Goal: Task Accomplishment & Management: Complete application form

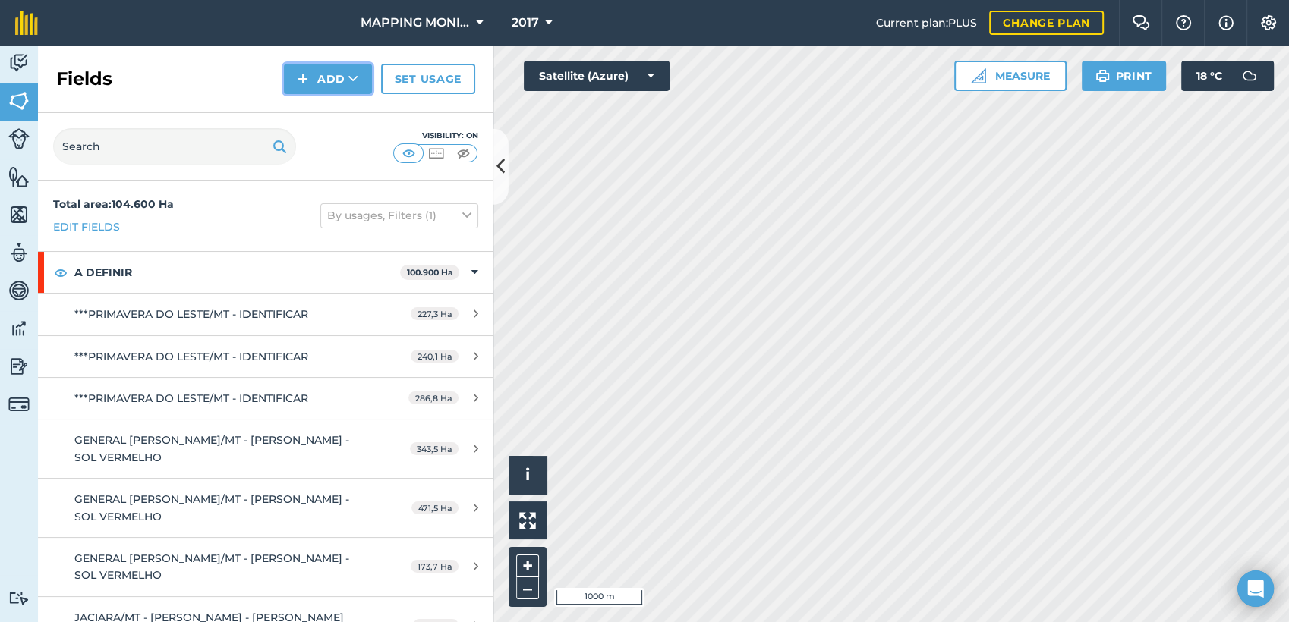
click at [333, 68] on button "Add" at bounding box center [328, 79] width 88 height 30
click at [332, 117] on link "Draw" at bounding box center [327, 112] width 83 height 33
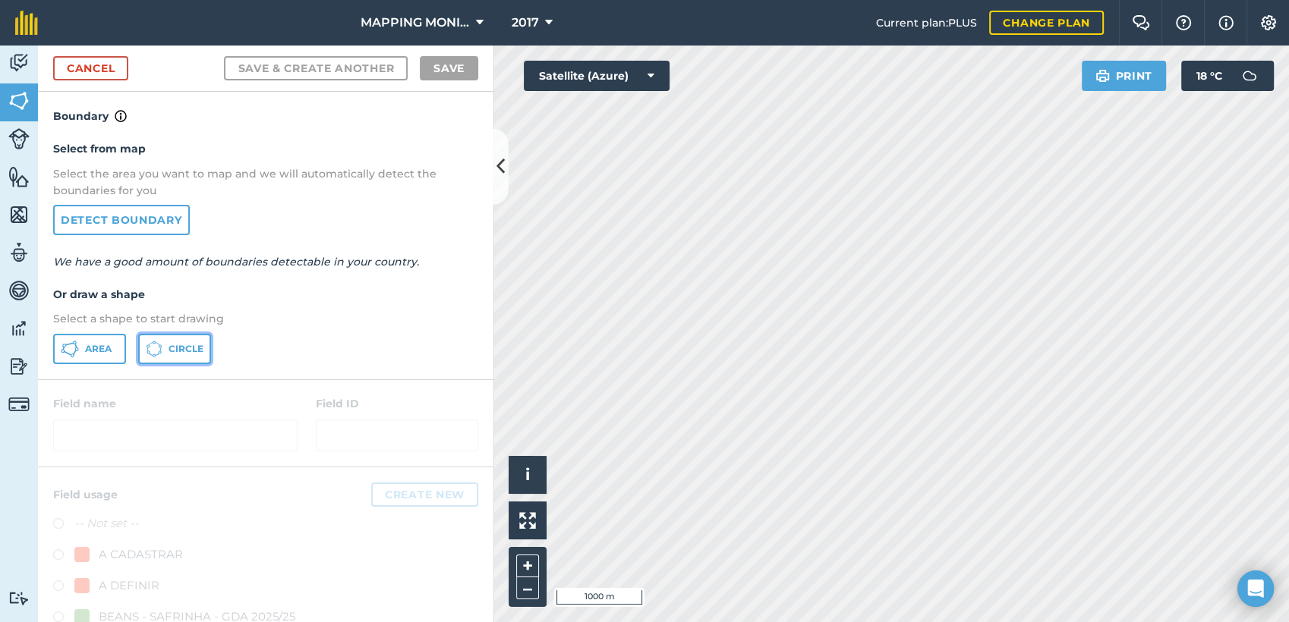
click at [153, 347] on icon at bounding box center [154, 349] width 17 height 17
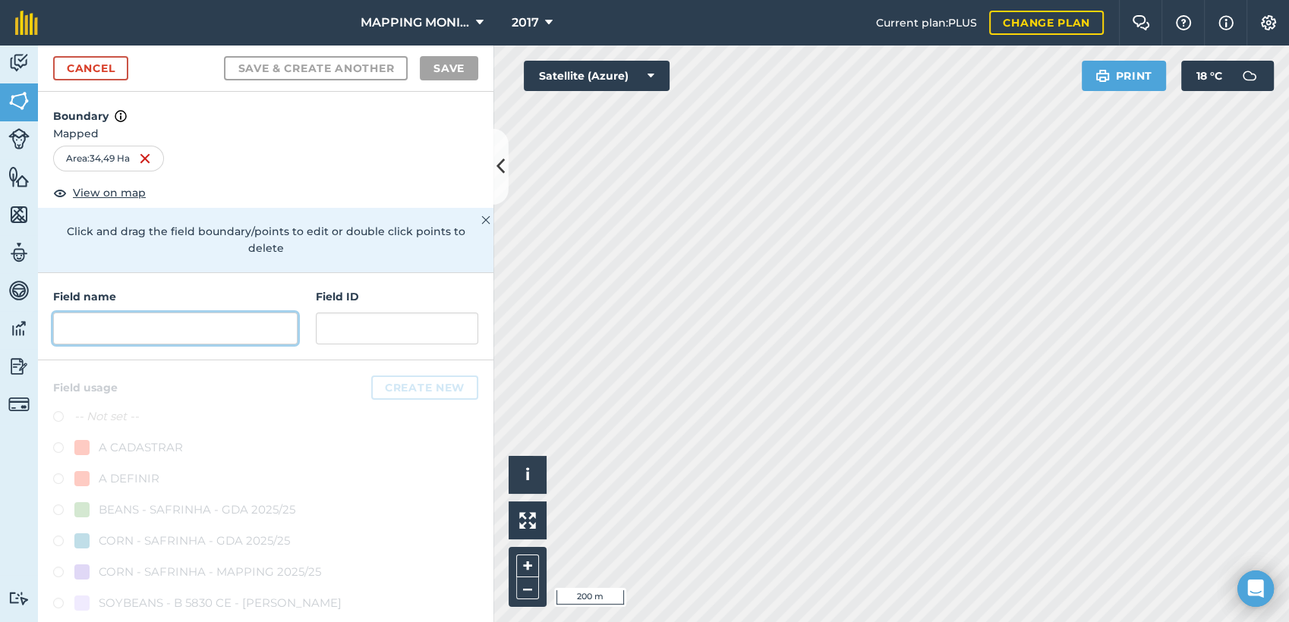
click at [194, 332] on input "text" at bounding box center [175, 329] width 244 height 32
paste input "P"
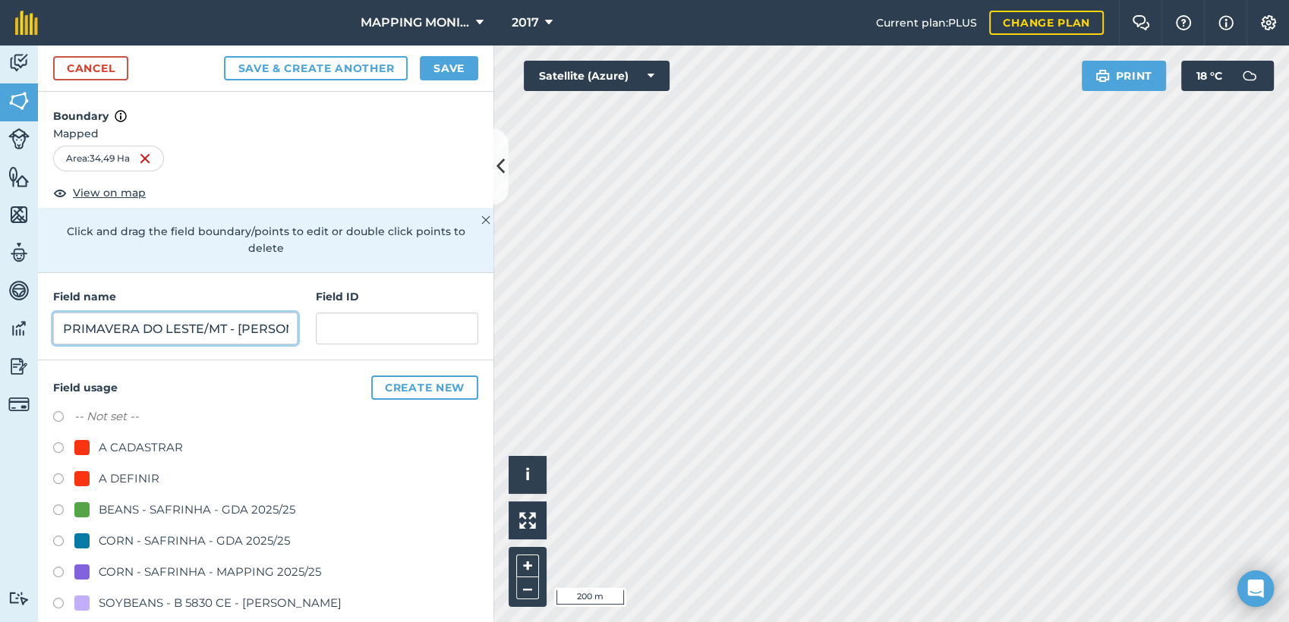
type input "PRIMAVERA DO LESTE/MT - [PERSON_NAME] TROJAN - [PERSON_NAME]"
click at [121, 474] on div "A DEFINIR" at bounding box center [129, 479] width 61 height 18
radio input "true"
click at [446, 65] on button "Save" at bounding box center [449, 68] width 58 height 24
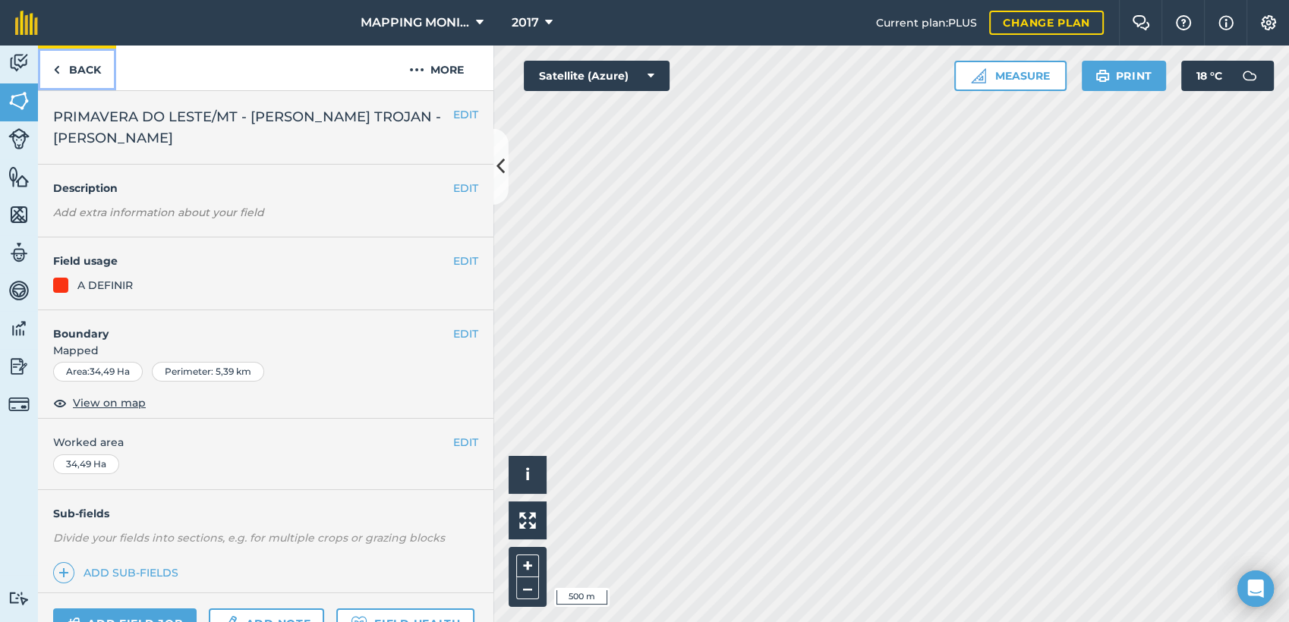
click at [89, 71] on link "Back" at bounding box center [77, 68] width 78 height 45
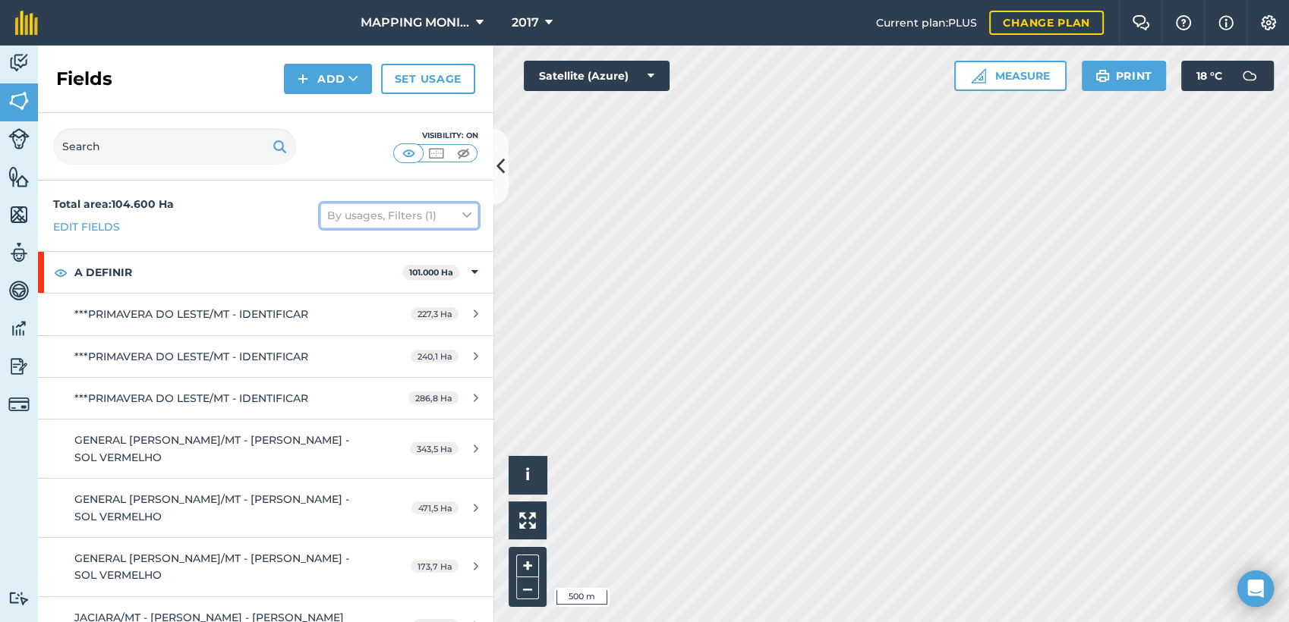
drag, startPoint x: 392, startPoint y: 222, endPoint x: 442, endPoint y: 187, distance: 60.4
click at [442, 187] on div "Total area : 104.600 Ha Edit fields By usages, Filters (1)" at bounding box center [265, 216] width 455 height 71
click at [315, 77] on button "Add" at bounding box center [328, 79] width 88 height 30
click at [343, 110] on link "Draw" at bounding box center [327, 112] width 83 height 33
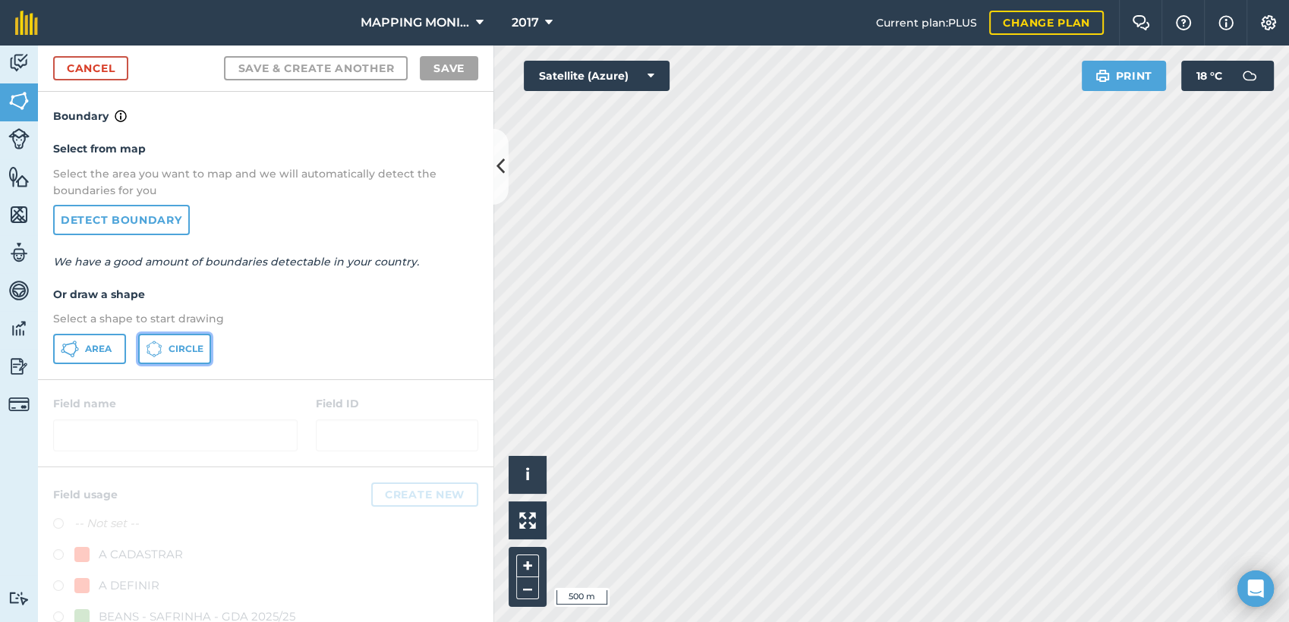
click at [185, 355] on button "Circle" at bounding box center [174, 349] width 73 height 30
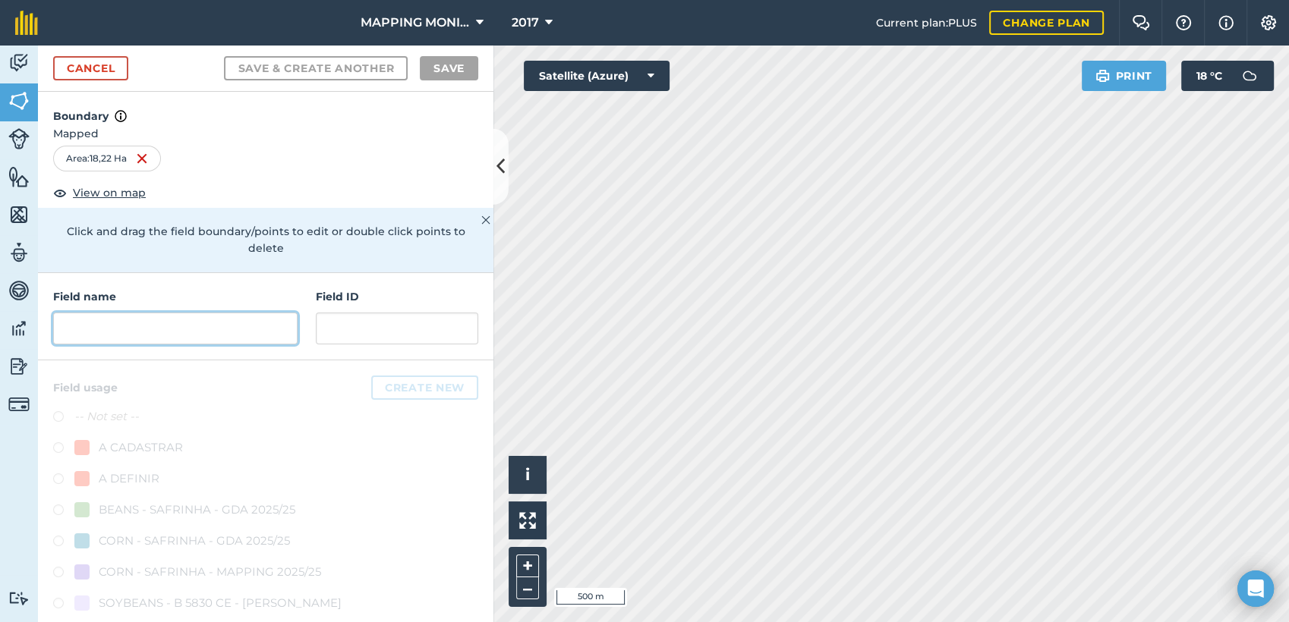
drag, startPoint x: 101, startPoint y: 323, endPoint x: 116, endPoint y: 334, distance: 18.5
click at [114, 329] on input "text" at bounding box center [175, 329] width 244 height 32
click at [115, 341] on input "text" at bounding box center [175, 329] width 244 height 32
paste input "P"
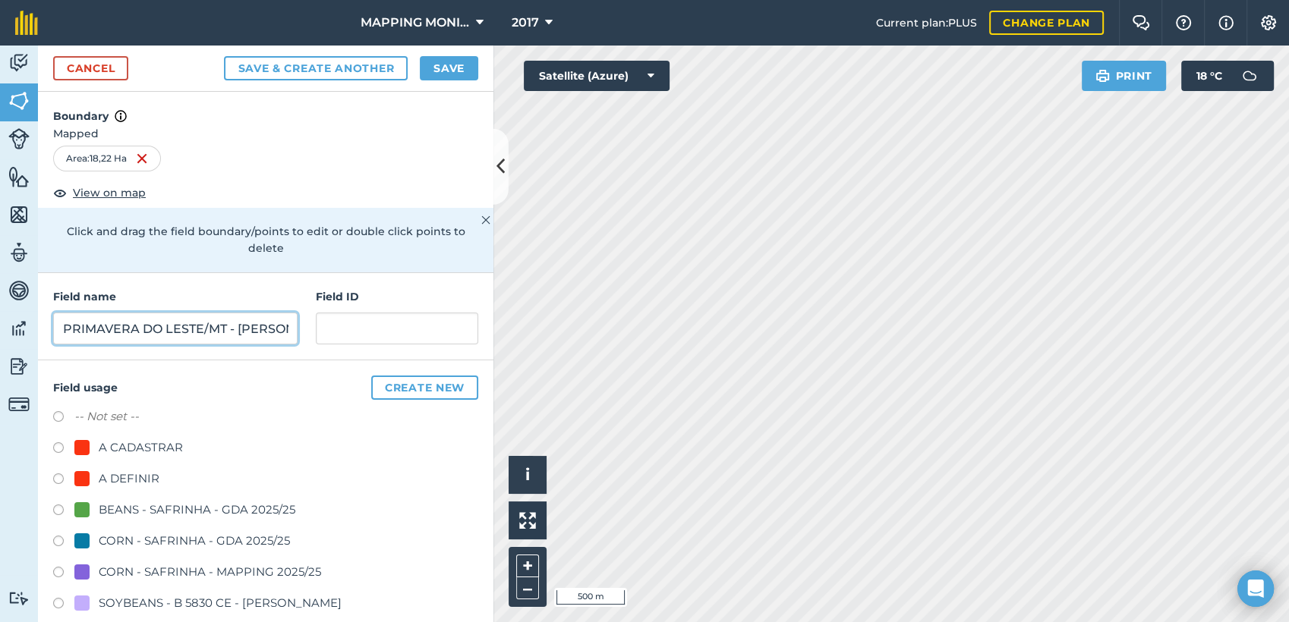
type input "PRIMAVERA DO LESTE/MT - [PERSON_NAME] TROJAN - [PERSON_NAME]"
click at [123, 478] on div "A DEFINIR" at bounding box center [129, 479] width 61 height 18
radio input "true"
click at [436, 73] on button "Save" at bounding box center [449, 68] width 58 height 24
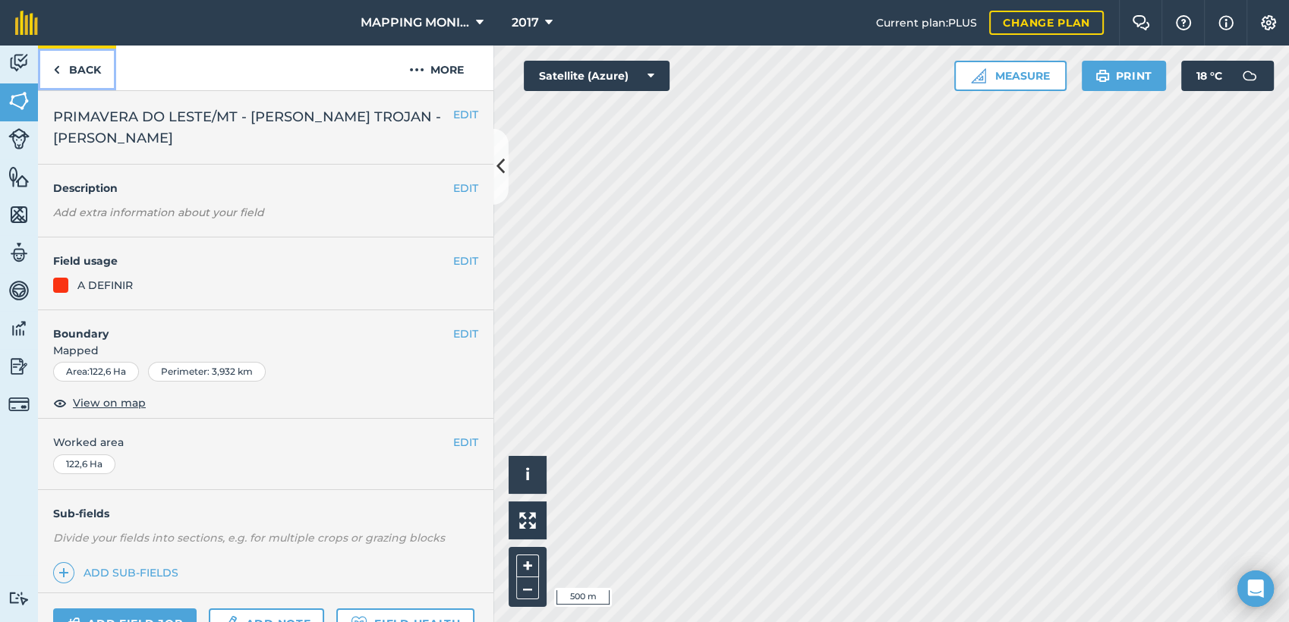
click at [95, 67] on link "Back" at bounding box center [77, 68] width 78 height 45
click at [96, 67] on link "Back" at bounding box center [77, 68] width 78 height 45
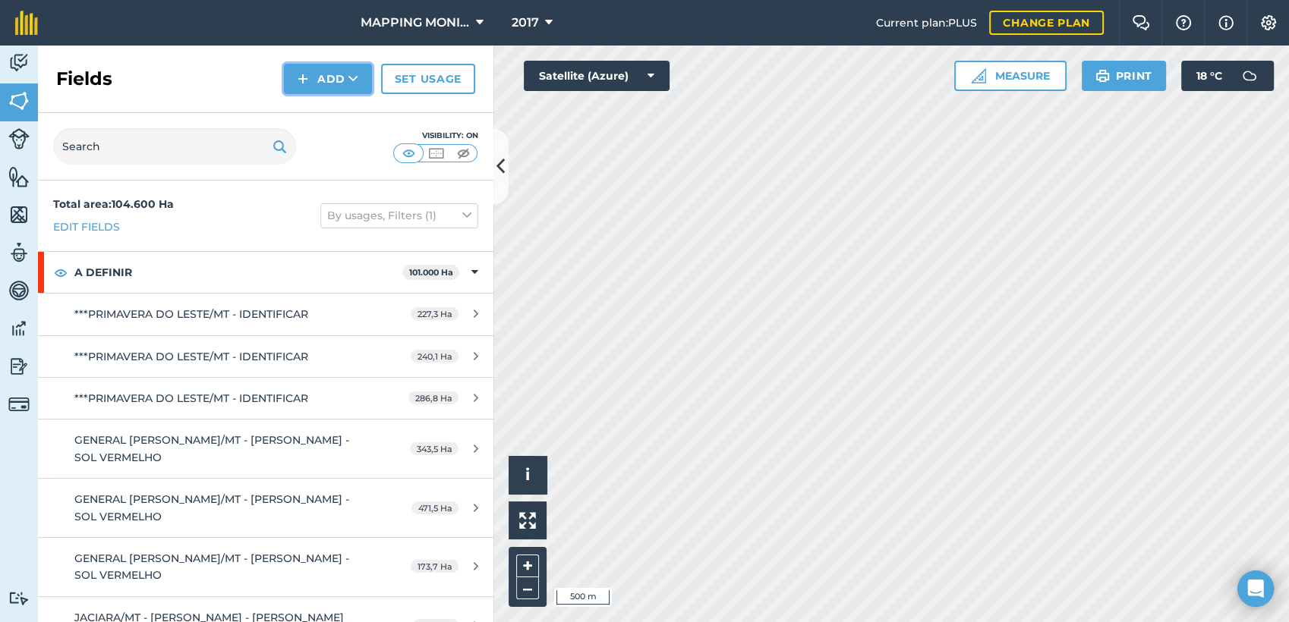
click at [315, 90] on button "Add" at bounding box center [328, 79] width 88 height 30
click at [323, 107] on link "Draw" at bounding box center [327, 112] width 83 height 33
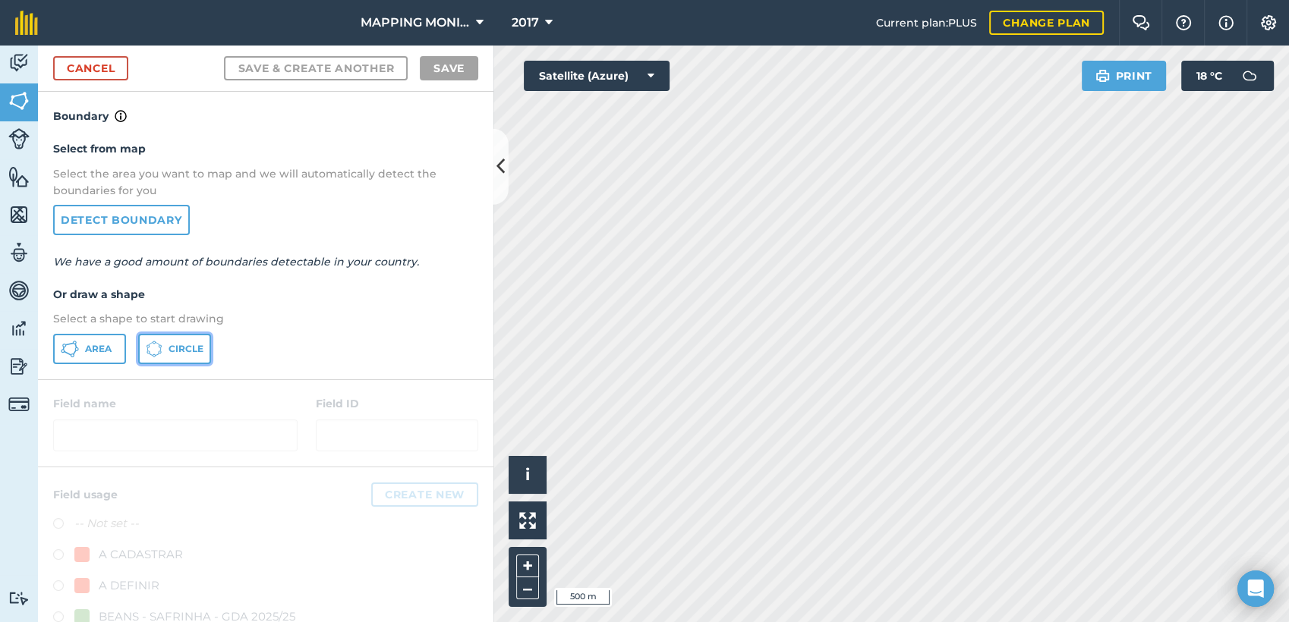
click at [170, 349] on span "Circle" at bounding box center [186, 349] width 35 height 12
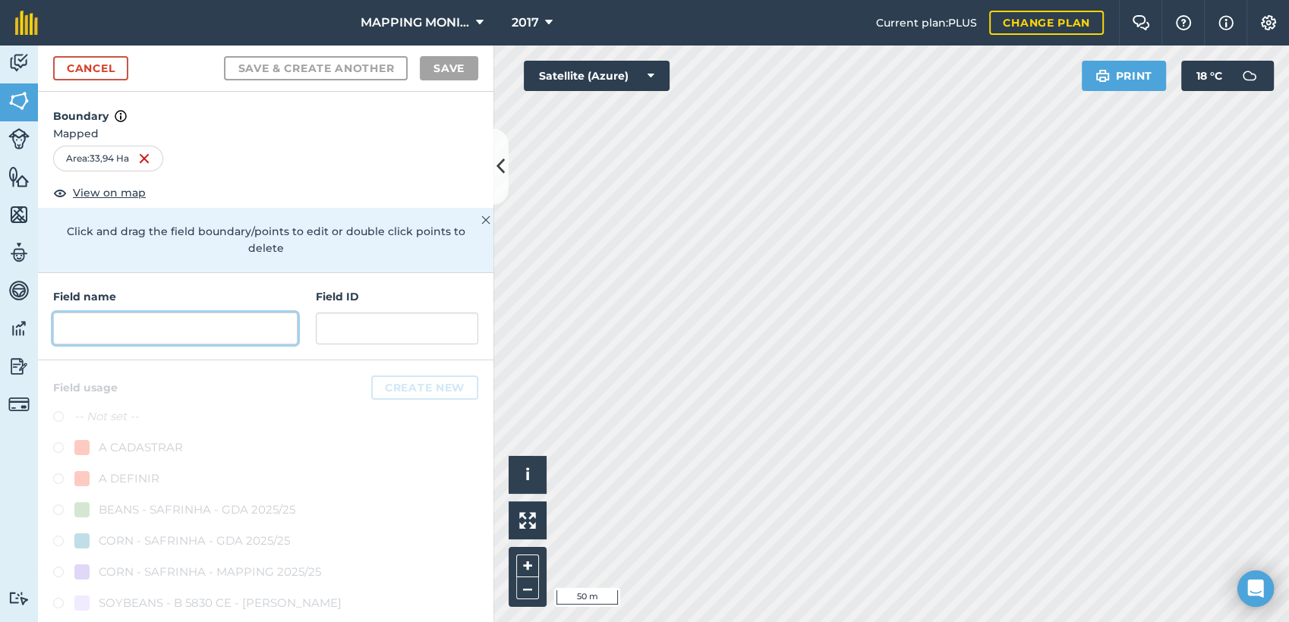
click at [243, 336] on input "text" at bounding box center [175, 329] width 244 height 32
paste input "PRIMAVERA DO LESTE/MT - [PERSON_NAME] TROJAN - [PERSON_NAME]"
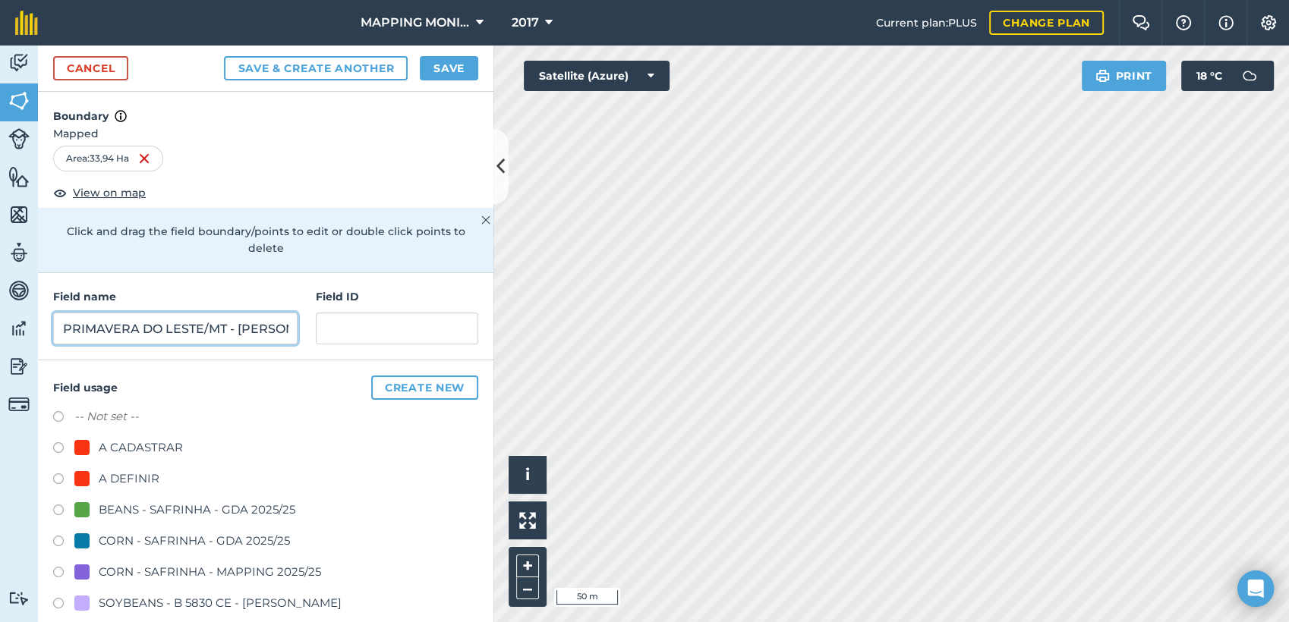
scroll to position [0, 140]
type input "PRIMAVERA DO LESTE/MT - [PERSON_NAME] TROJAN - [PERSON_NAME]"
click at [115, 484] on div "A DEFINIR" at bounding box center [129, 479] width 61 height 18
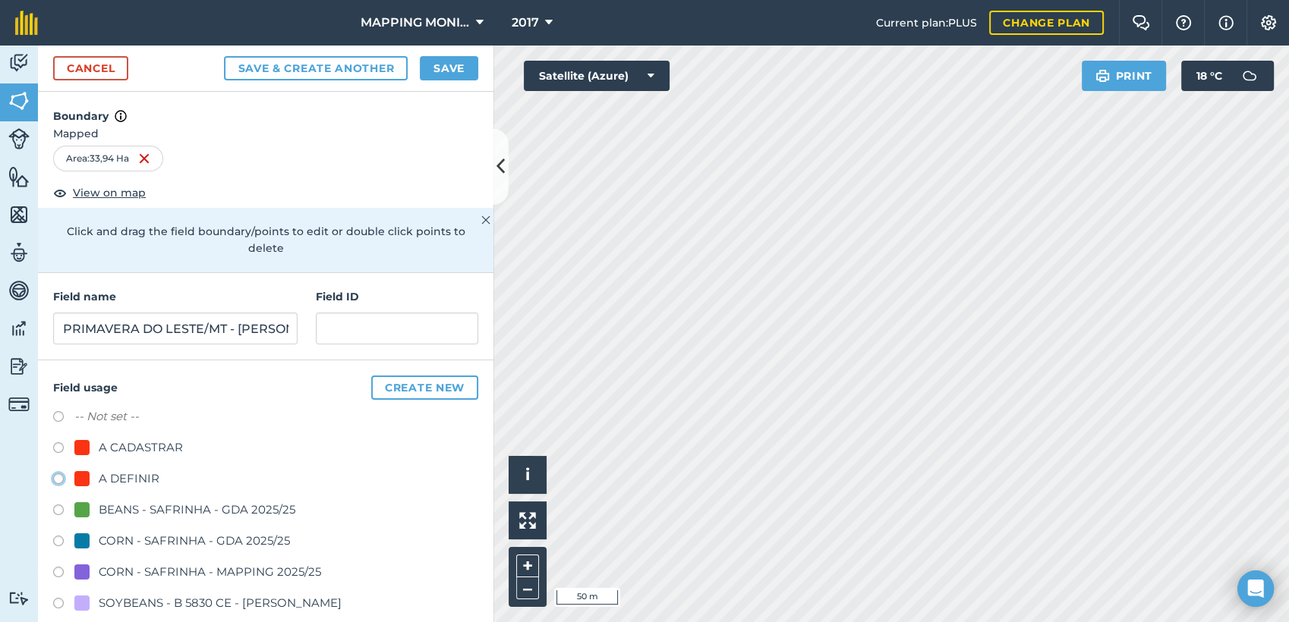
radio input "true"
click at [443, 76] on button "Save" at bounding box center [449, 68] width 58 height 24
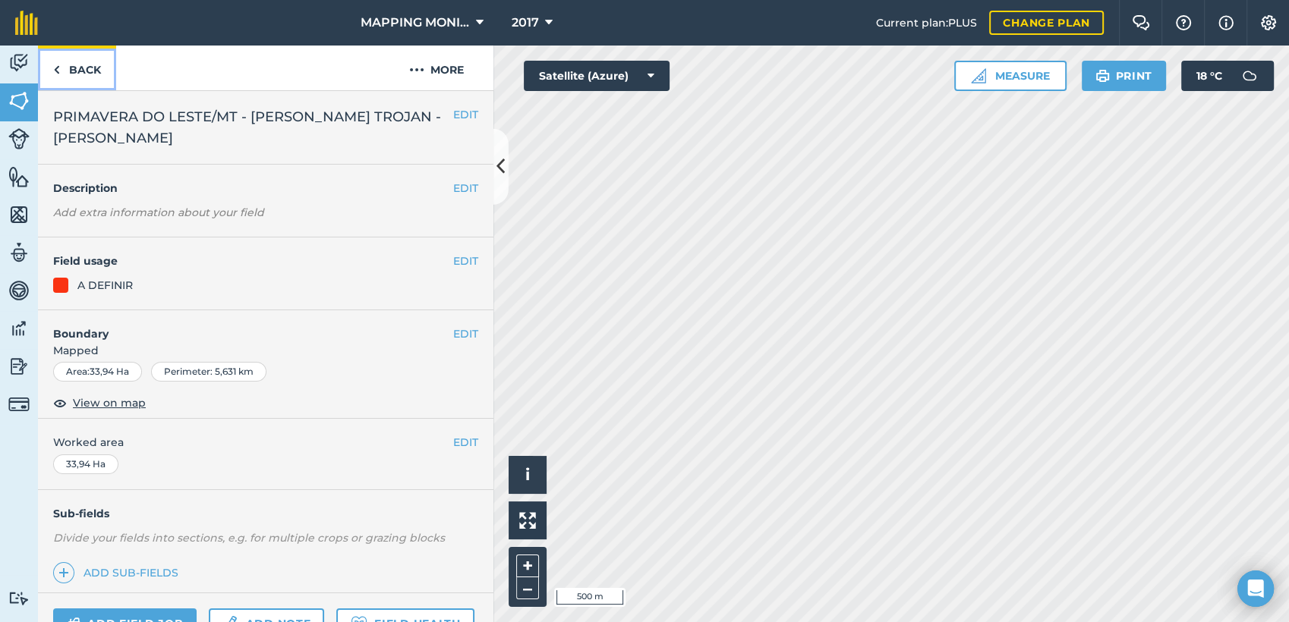
click at [87, 62] on link "Back" at bounding box center [77, 68] width 78 height 45
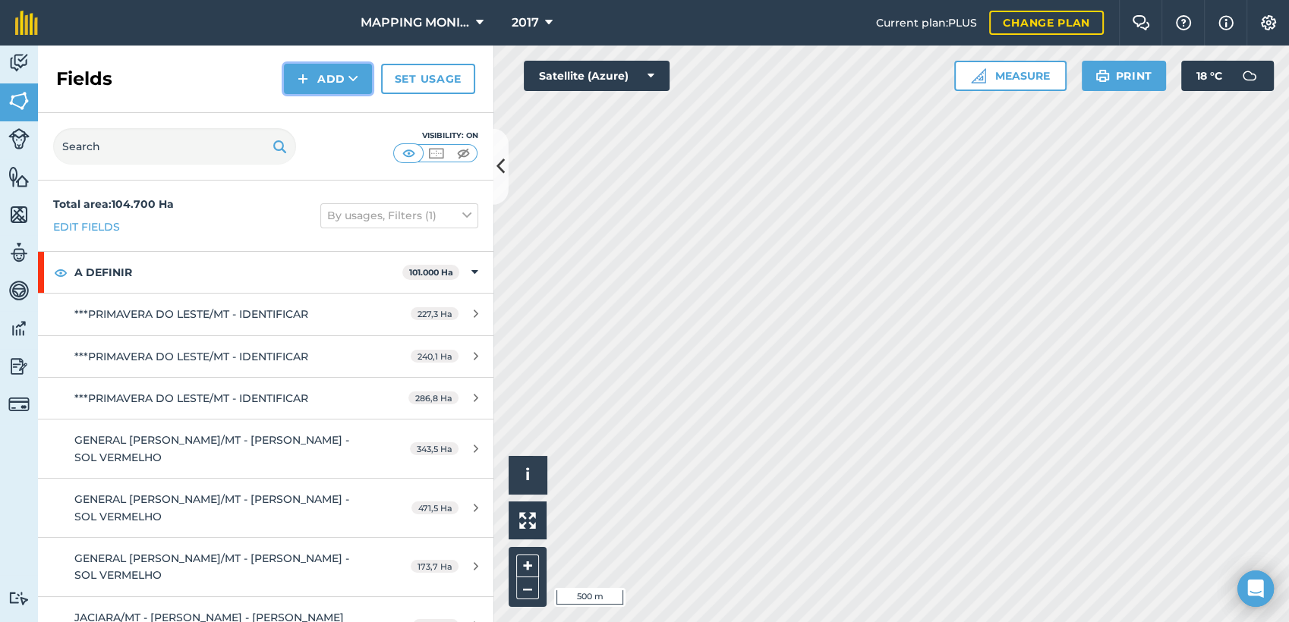
click at [345, 88] on button "Add" at bounding box center [328, 79] width 88 height 30
click at [333, 105] on link "Draw" at bounding box center [327, 112] width 83 height 33
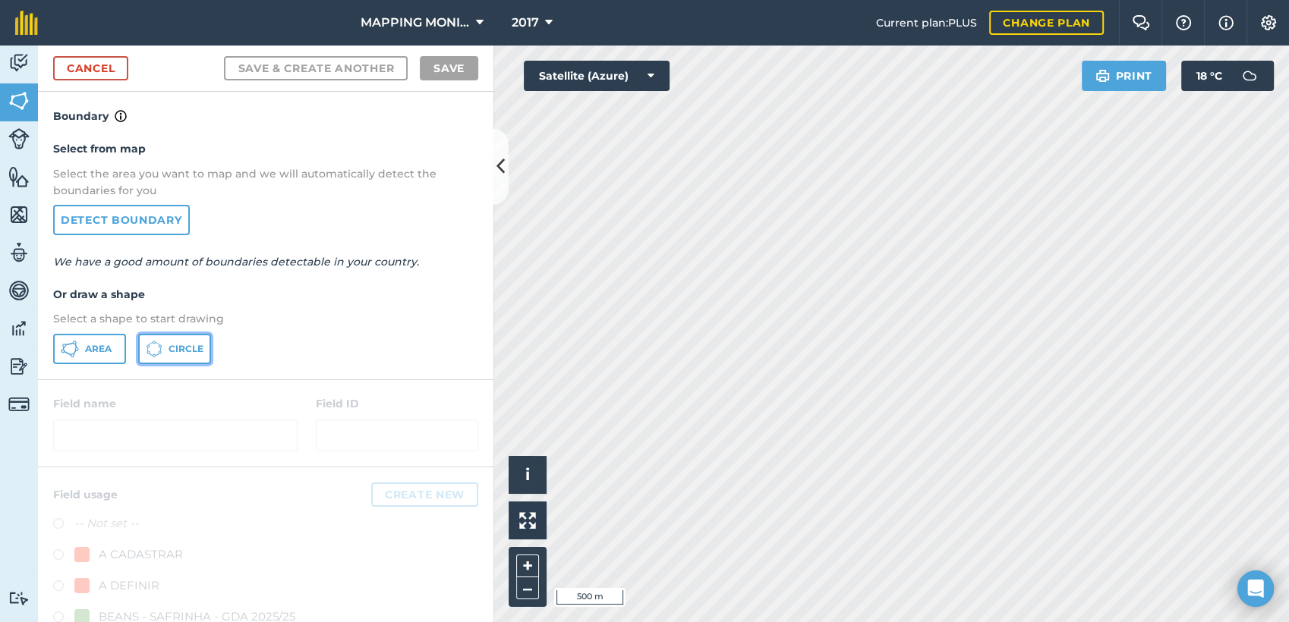
click at [157, 354] on icon at bounding box center [154, 349] width 17 height 17
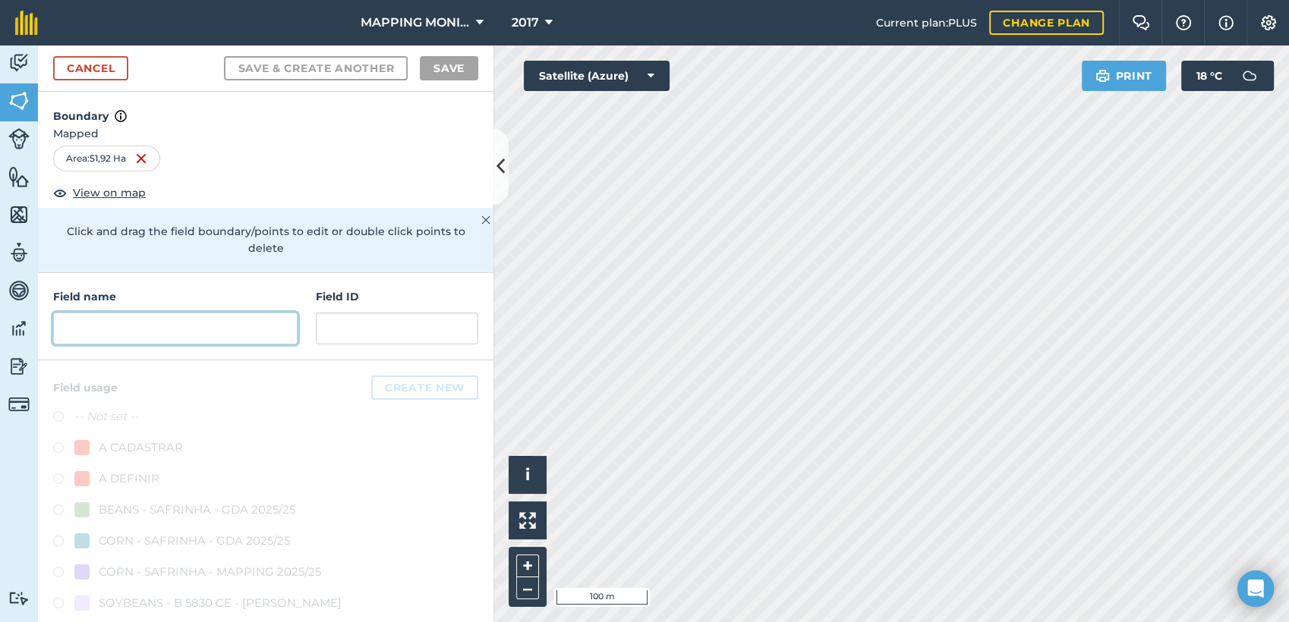
click at [253, 325] on input "text" at bounding box center [175, 329] width 244 height 32
paste input "PRIMAVERA DO LESTE/MT - [PERSON_NAME] TROJAN - [PERSON_NAME]"
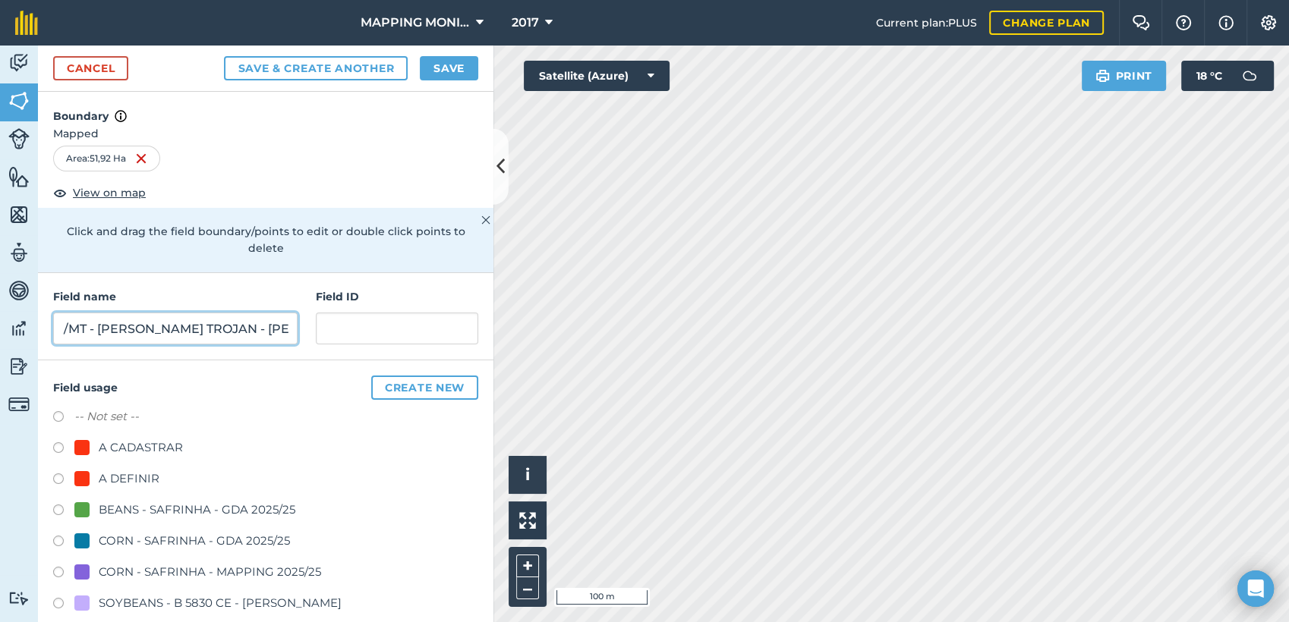
type input "PRIMAVERA DO LESTE/MT - [PERSON_NAME] TROJAN - [PERSON_NAME]"
click at [125, 474] on div "A DEFINIR" at bounding box center [129, 479] width 61 height 18
radio input "true"
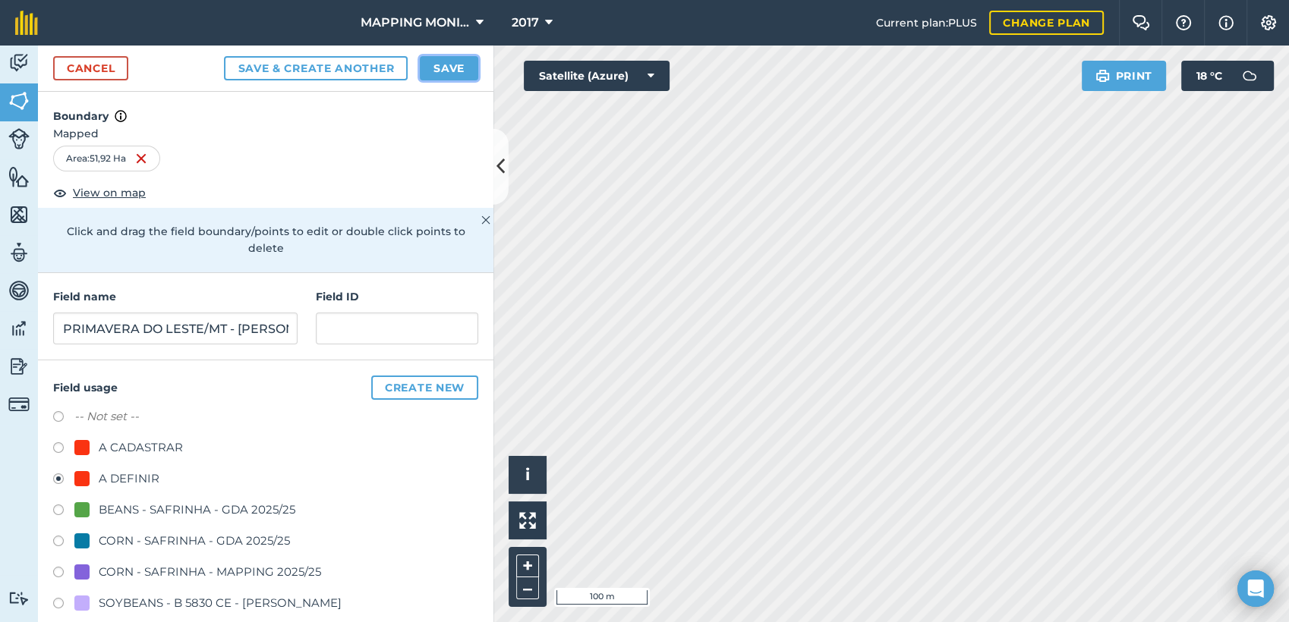
click at [425, 70] on button "Save" at bounding box center [449, 68] width 58 height 24
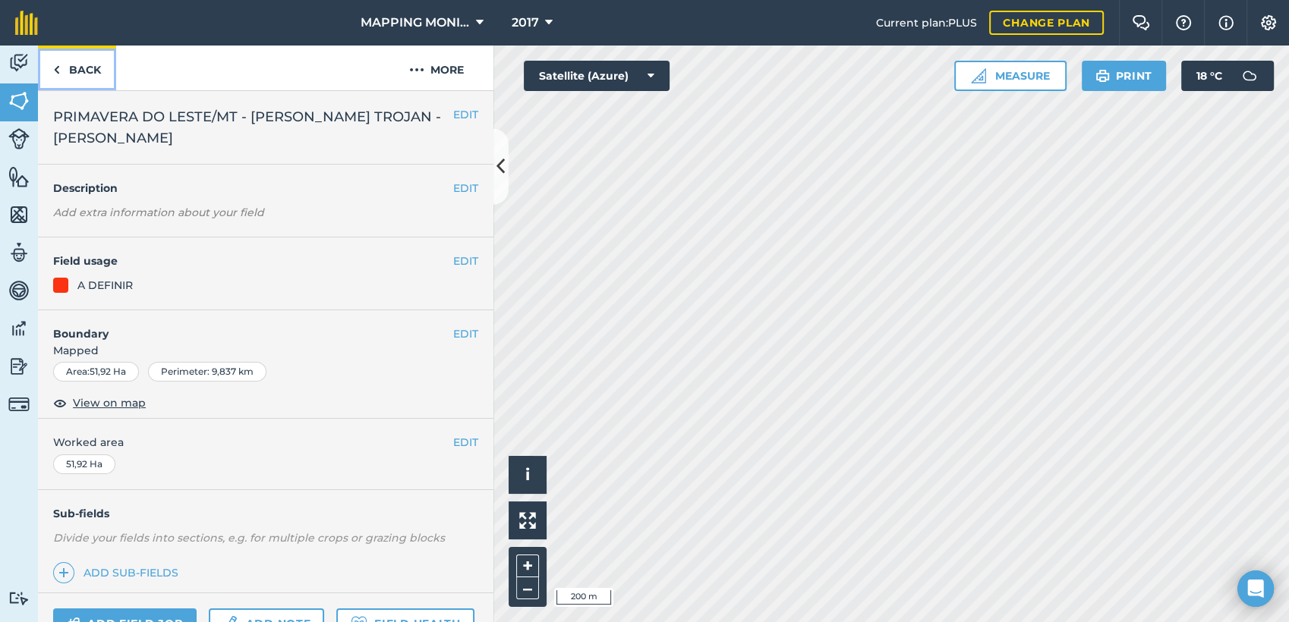
click at [73, 76] on link "Back" at bounding box center [77, 68] width 78 height 45
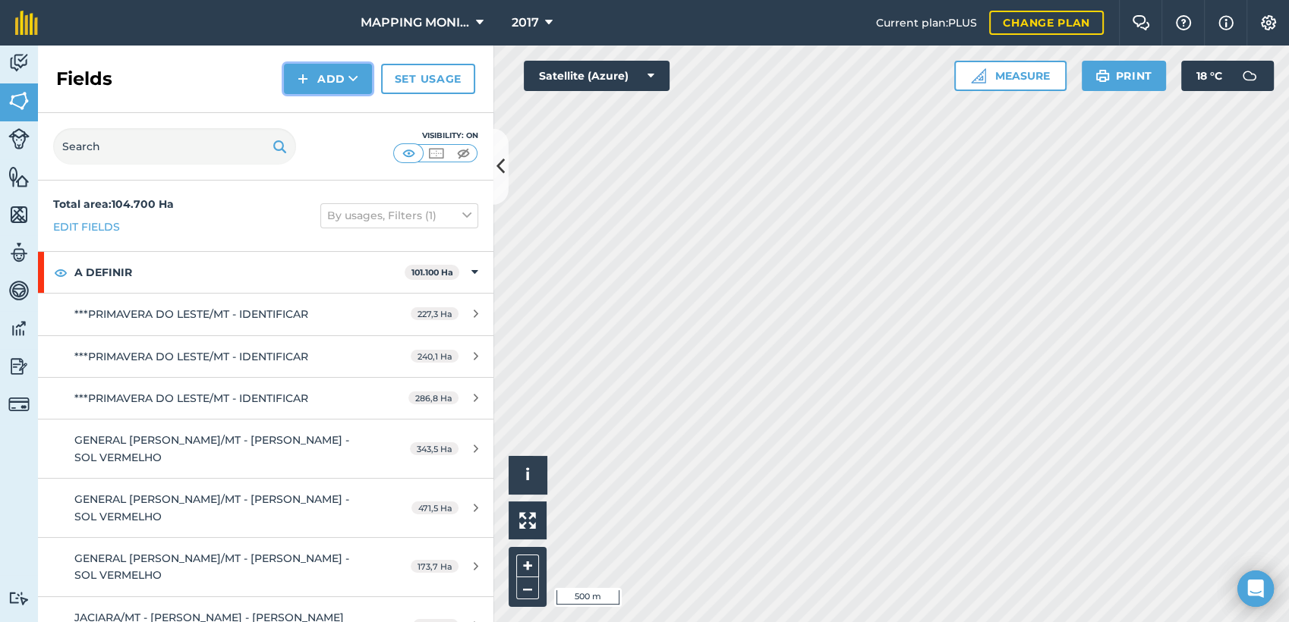
click at [335, 77] on button "Add" at bounding box center [328, 79] width 88 height 30
click at [340, 103] on link "Draw" at bounding box center [327, 112] width 83 height 33
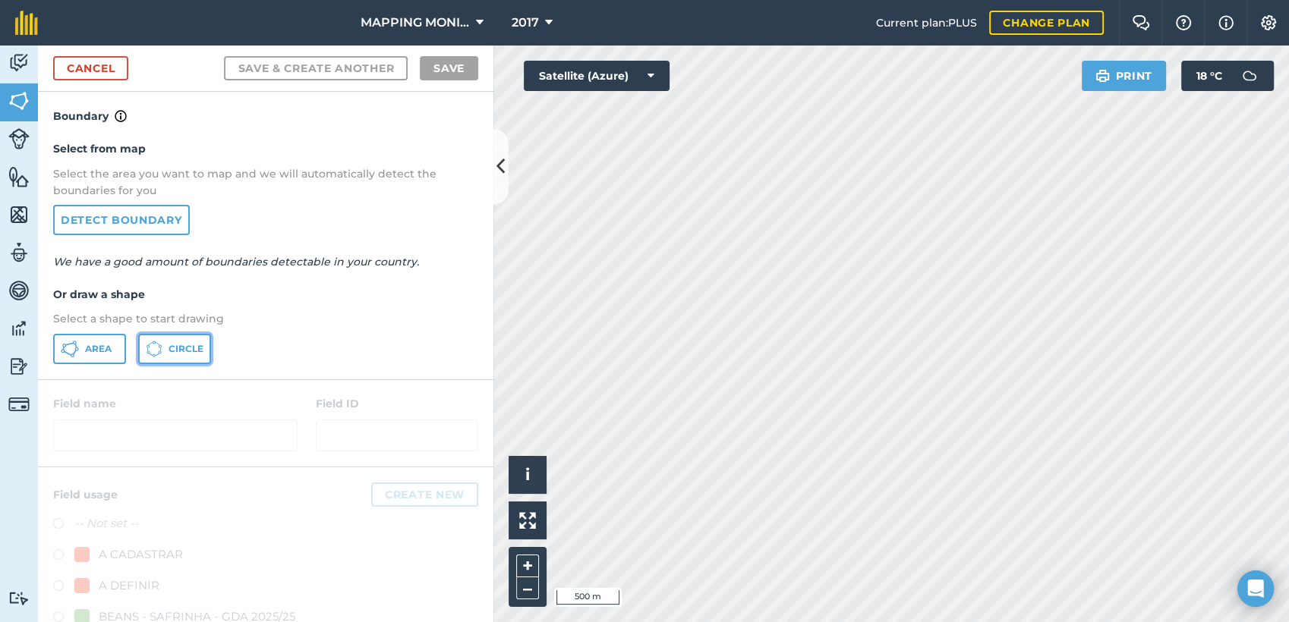
click at [182, 345] on span "Circle" at bounding box center [186, 349] width 35 height 12
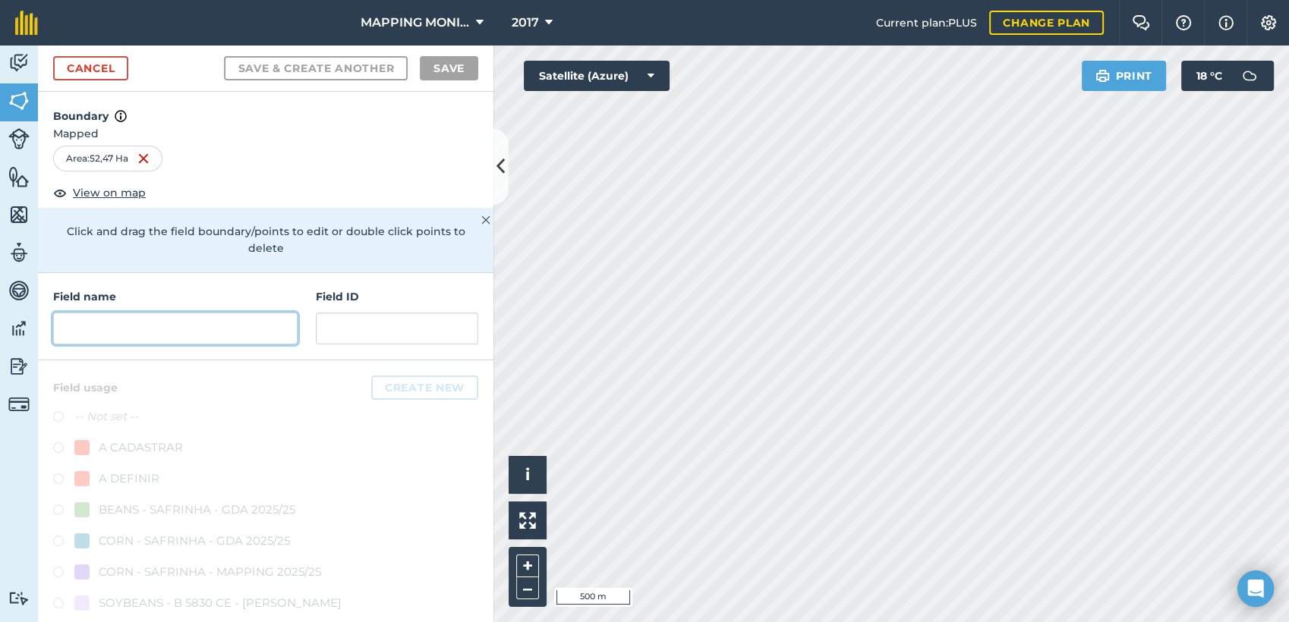
click at [205, 330] on input "text" at bounding box center [175, 329] width 244 height 32
paste input "PRIMAVERA DO LESTE/MT - [PERSON_NAME] TROJAN - [PERSON_NAME]"
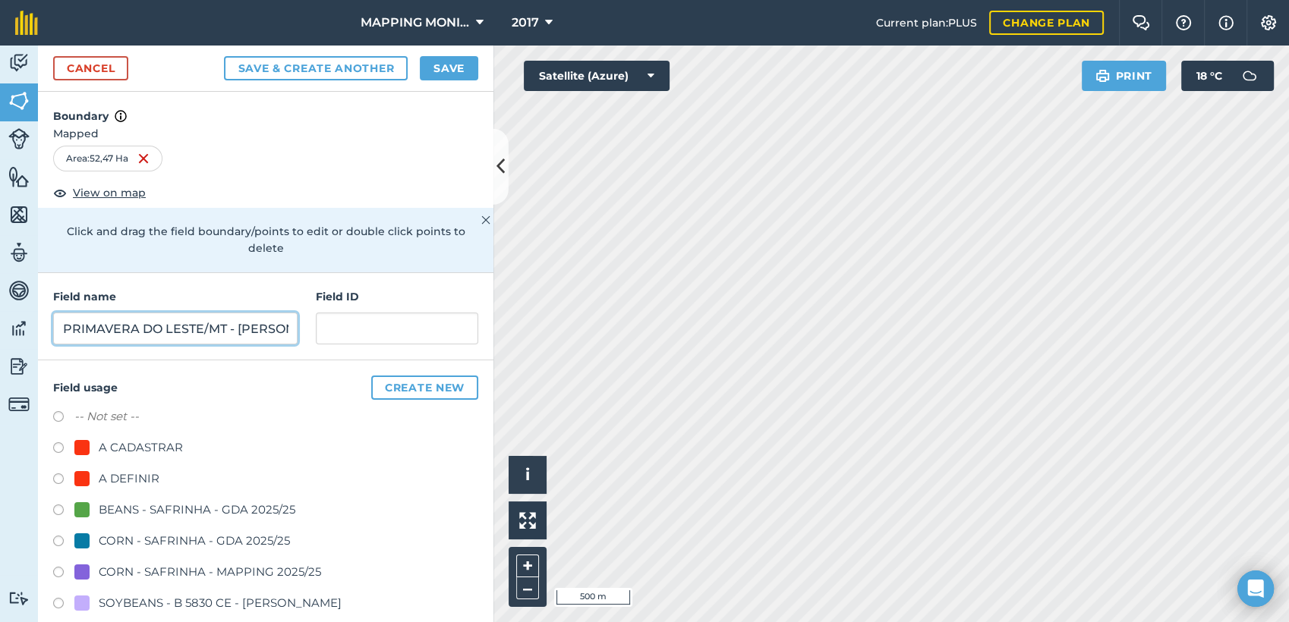
scroll to position [0, 140]
type input "PRIMAVERA DO LESTE/MT - [PERSON_NAME] TROJAN - [PERSON_NAME]"
click at [121, 470] on div "A DEFINIR" at bounding box center [129, 479] width 61 height 18
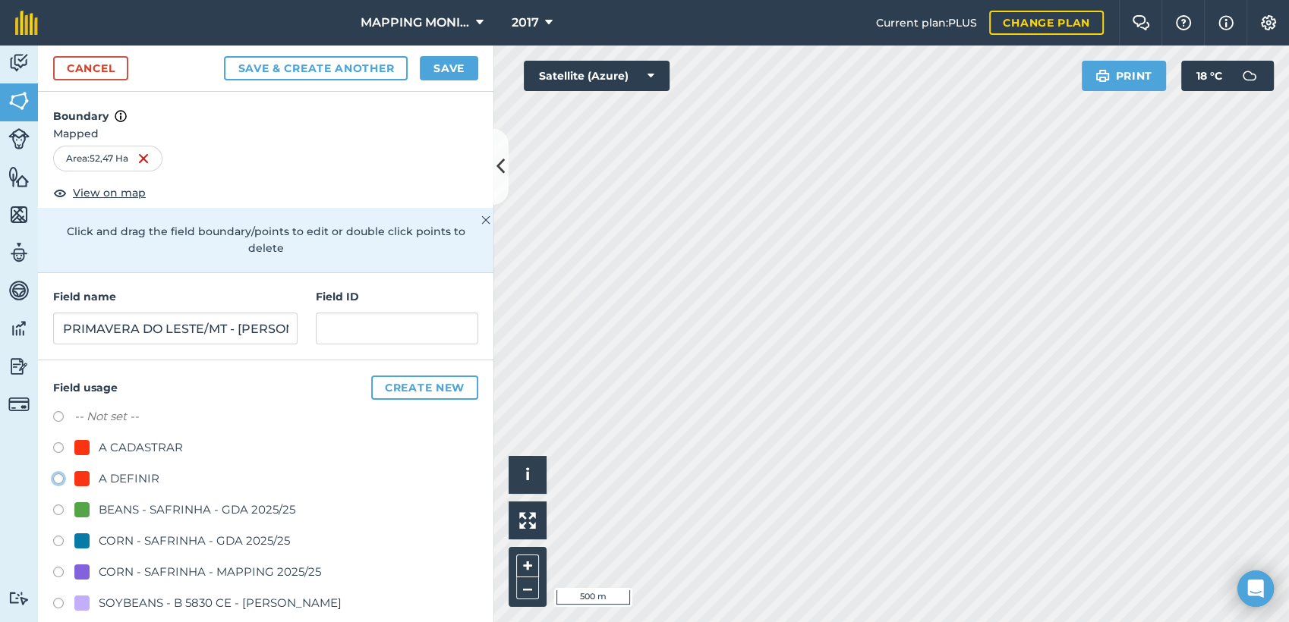
radio input "true"
click at [441, 80] on button "Save" at bounding box center [449, 68] width 58 height 24
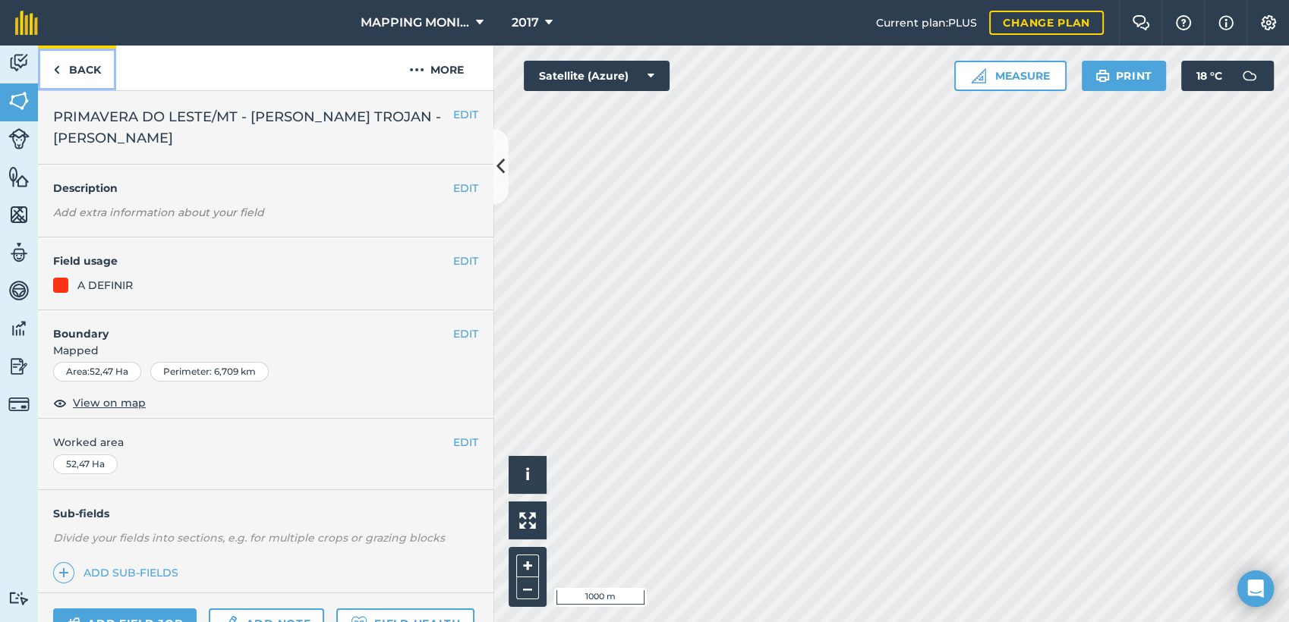
click at [102, 76] on link "Back" at bounding box center [77, 68] width 78 height 45
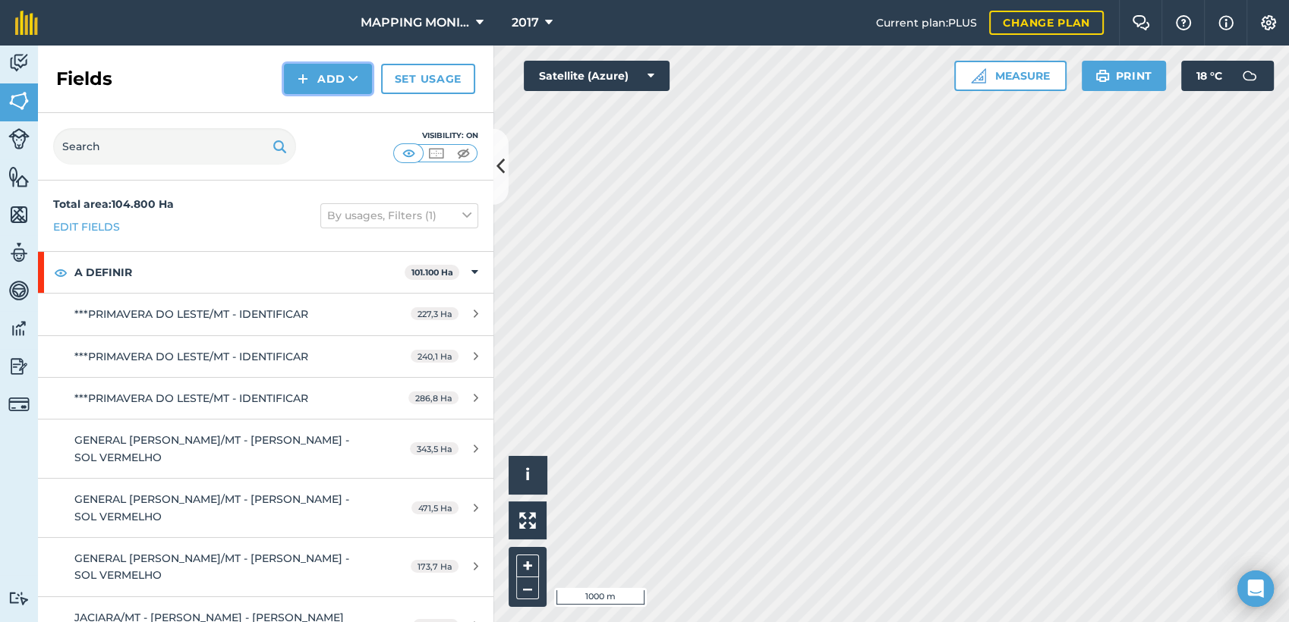
click at [342, 89] on button "Add" at bounding box center [328, 79] width 88 height 30
click at [350, 112] on link "Draw" at bounding box center [327, 112] width 83 height 33
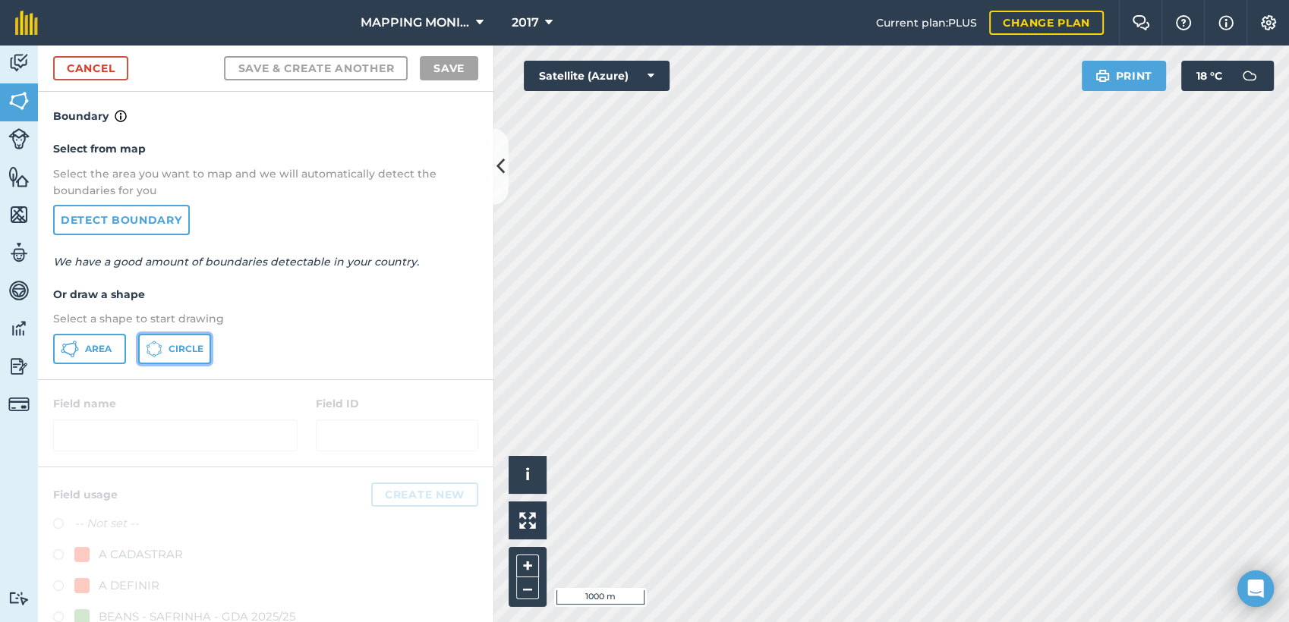
click at [179, 351] on span "Circle" at bounding box center [186, 349] width 35 height 12
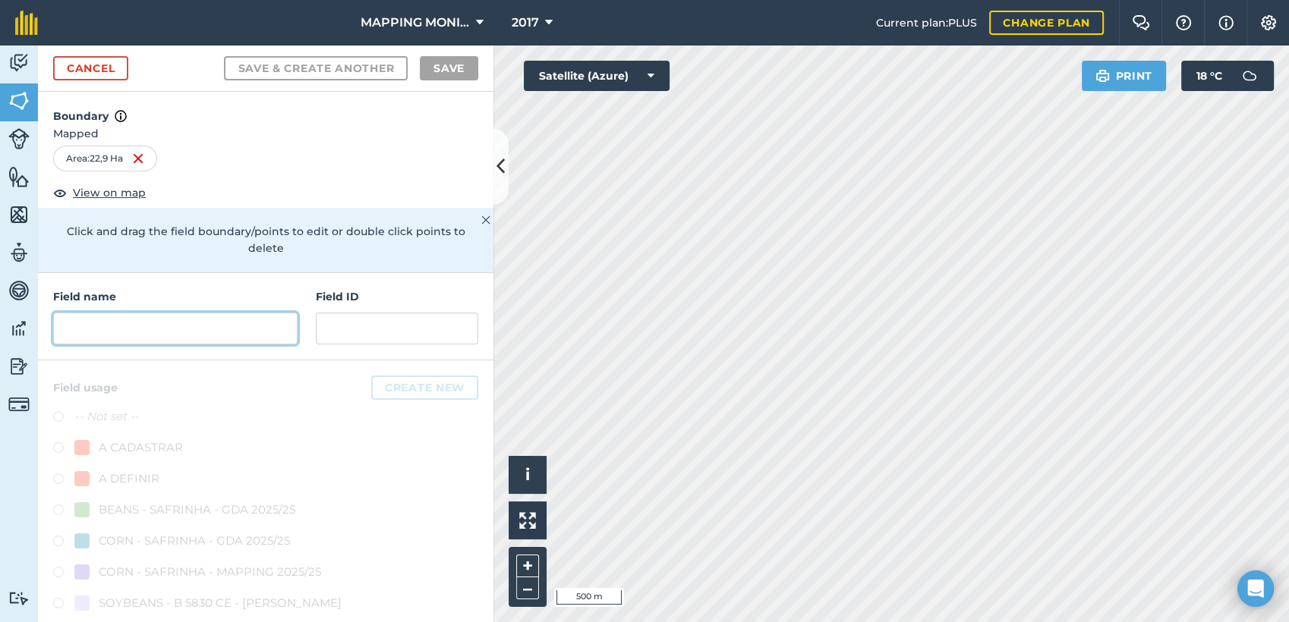
click at [216, 318] on input "text" at bounding box center [175, 329] width 244 height 32
paste input "PRIMAVERA DO LESTE/MT - [PERSON_NAME] TROJAN - [PERSON_NAME]"
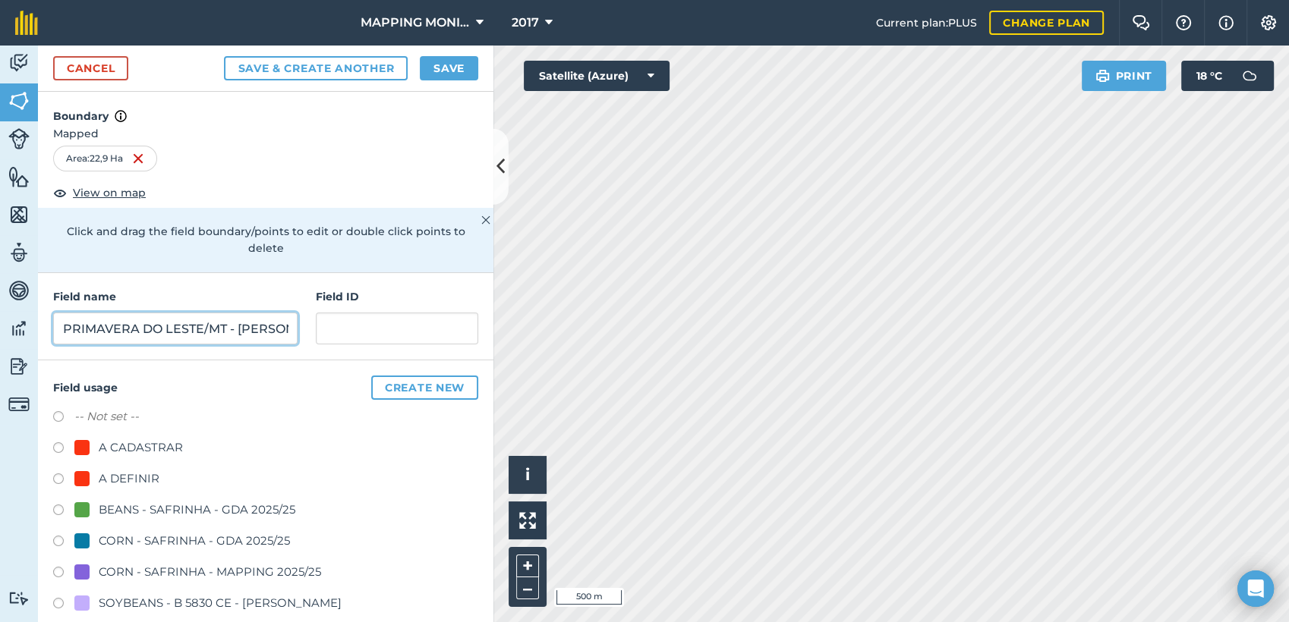
scroll to position [0, 140]
type input "PRIMAVERA DO LESTE/MT - [PERSON_NAME] TROJAN - [PERSON_NAME]"
click at [124, 477] on div "A DEFINIR" at bounding box center [129, 479] width 61 height 18
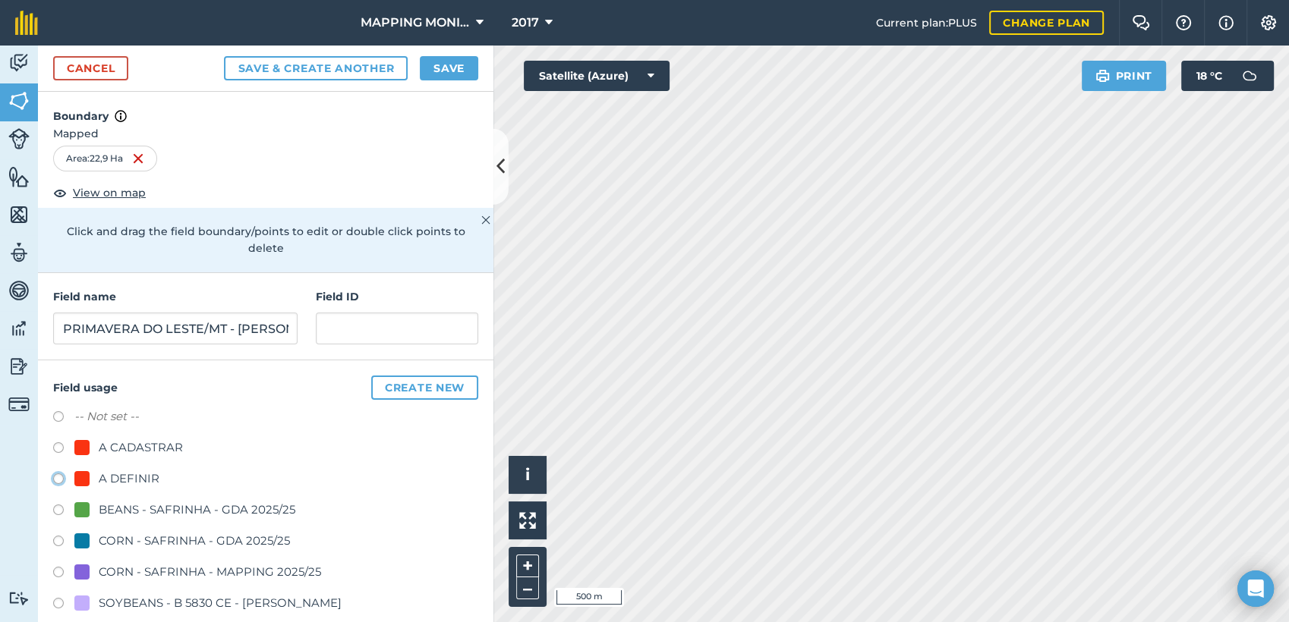
radio input "true"
click at [455, 70] on button "Save" at bounding box center [449, 68] width 58 height 24
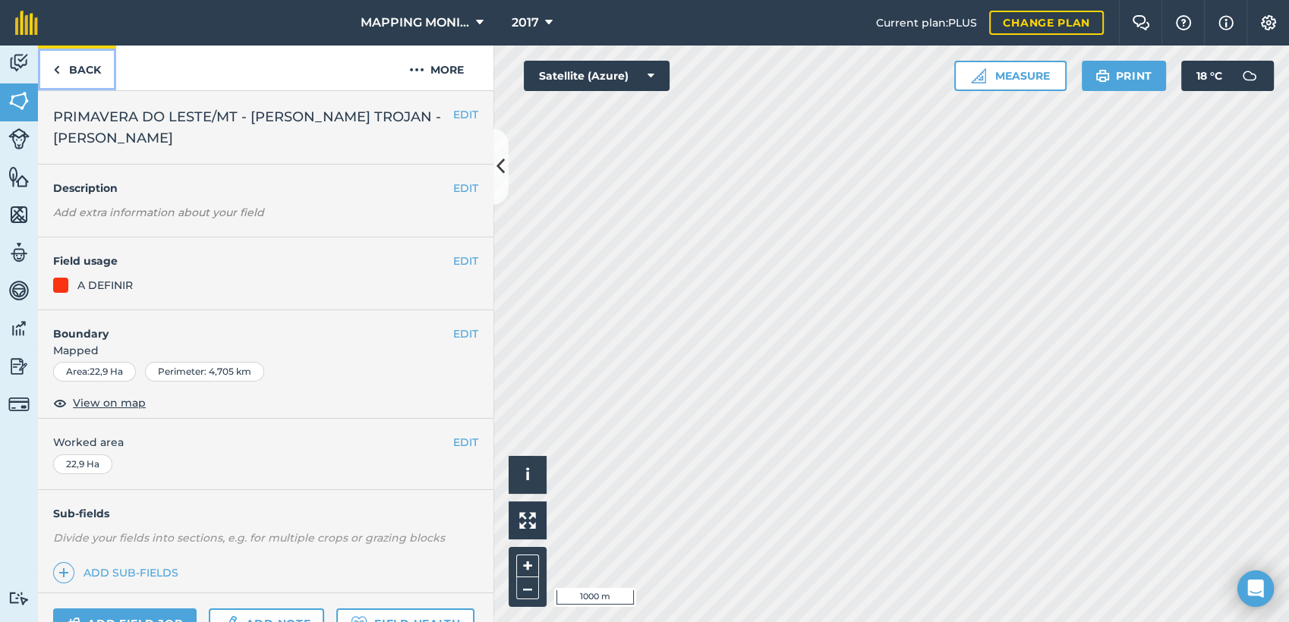
click at [77, 74] on link "Back" at bounding box center [77, 68] width 78 height 45
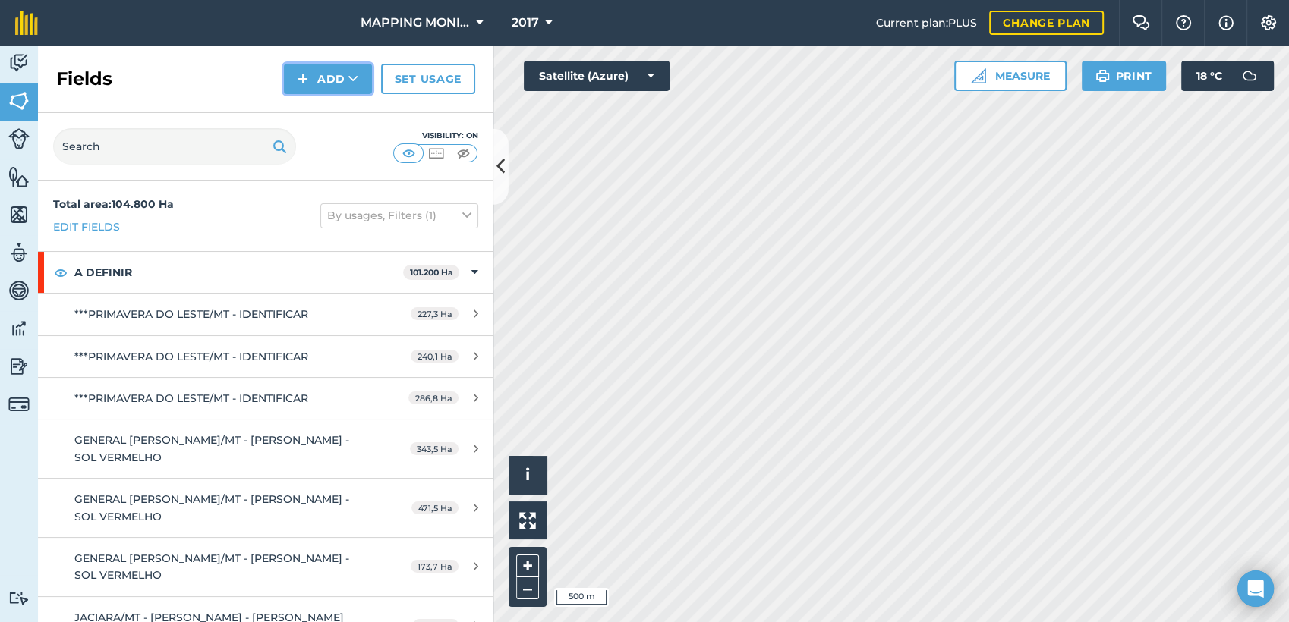
click at [345, 88] on button "Add" at bounding box center [328, 79] width 88 height 30
click at [352, 118] on link "Draw" at bounding box center [327, 112] width 83 height 33
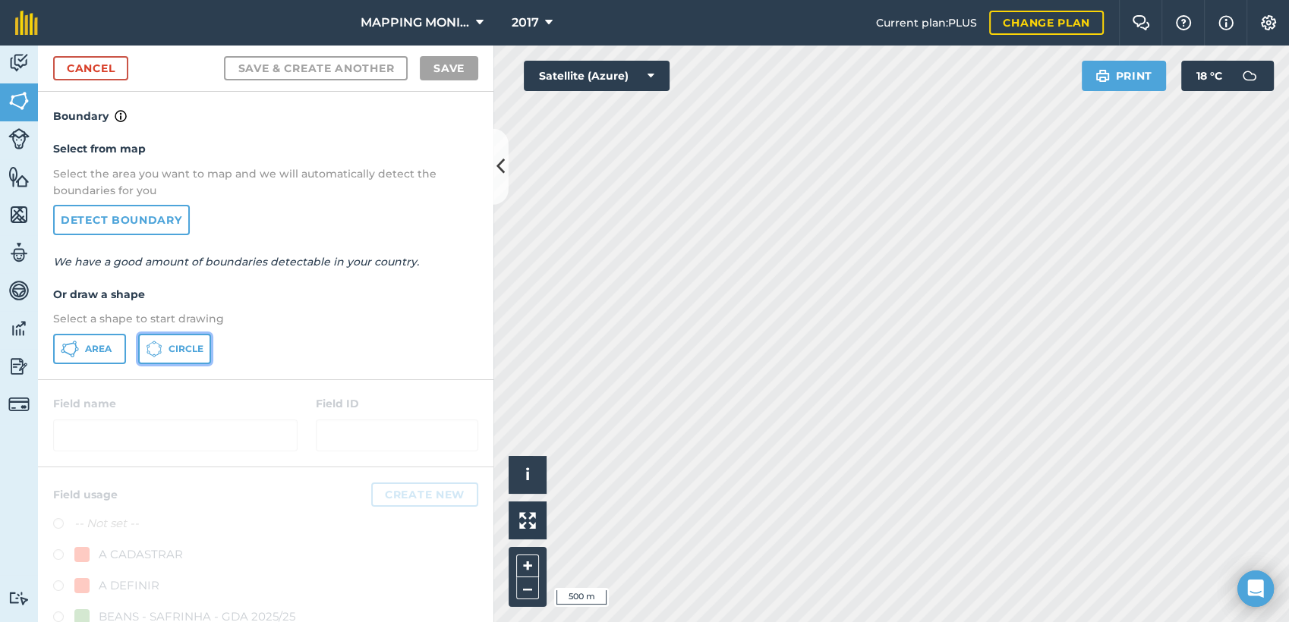
click at [200, 343] on span "Circle" at bounding box center [186, 349] width 35 height 12
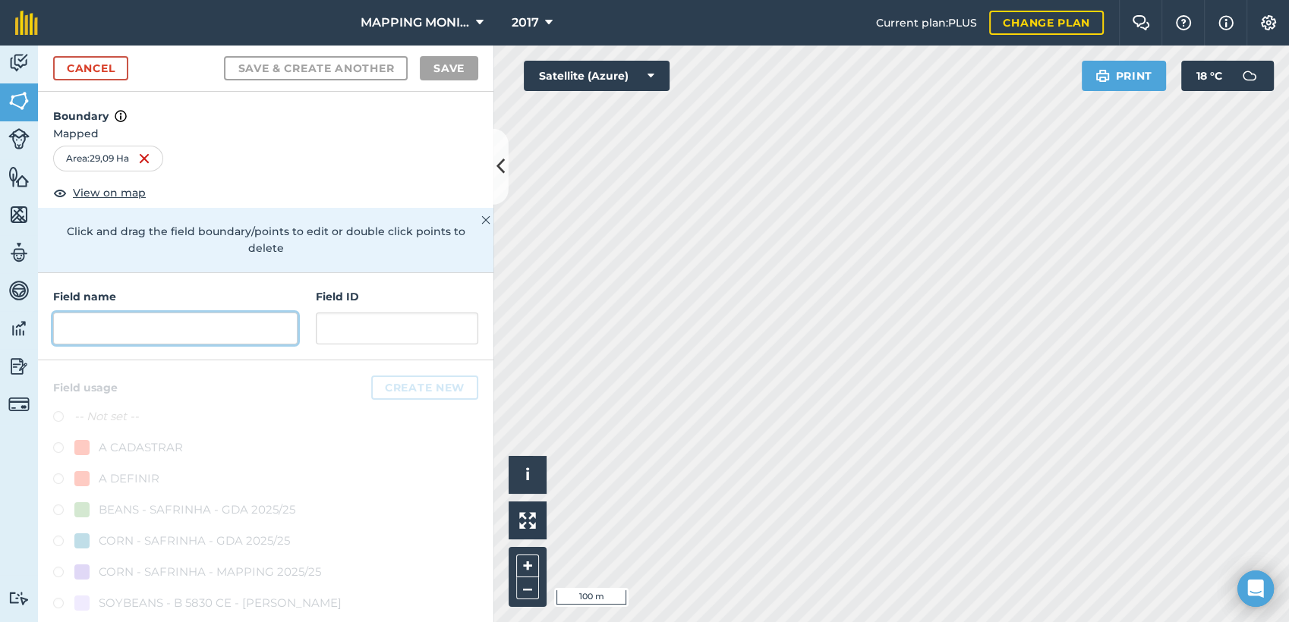
click at [175, 332] on input "text" at bounding box center [175, 329] width 244 height 32
paste input "PRIMAVERA DO LESTE/MT - [PERSON_NAME] TROJAN - [PERSON_NAME]"
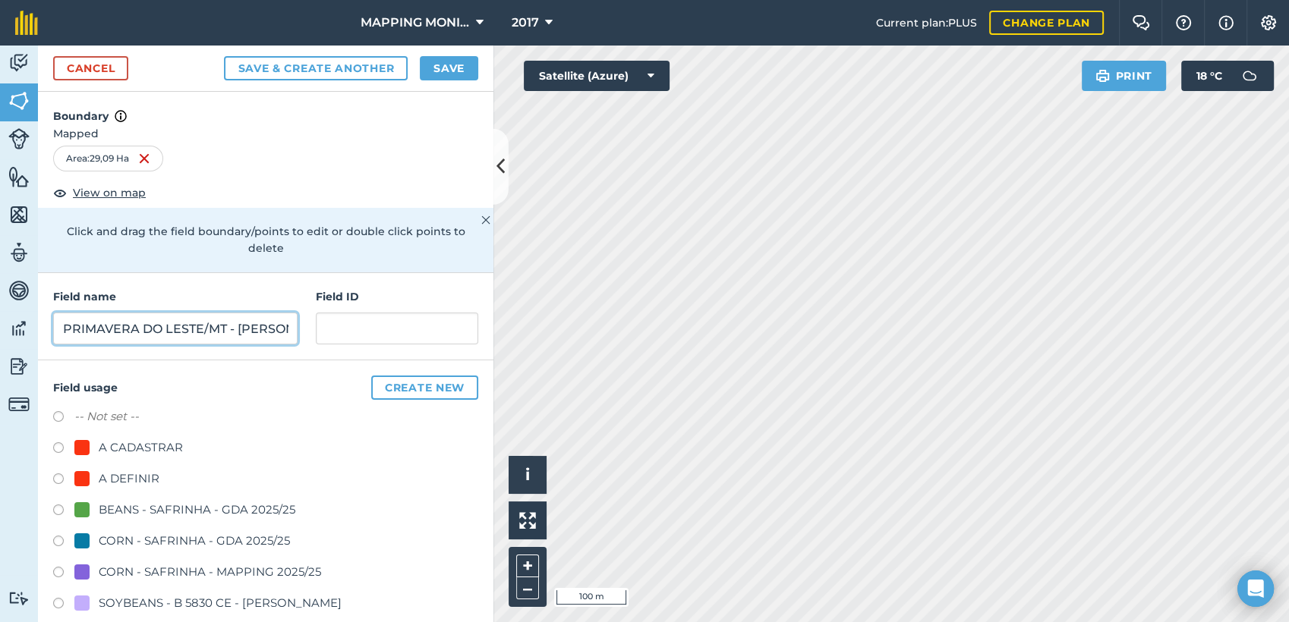
scroll to position [0, 140]
type input "PRIMAVERA DO LESTE/MT - [PERSON_NAME] TROJAN - [PERSON_NAME]"
click at [139, 477] on div "A DEFINIR" at bounding box center [129, 479] width 61 height 18
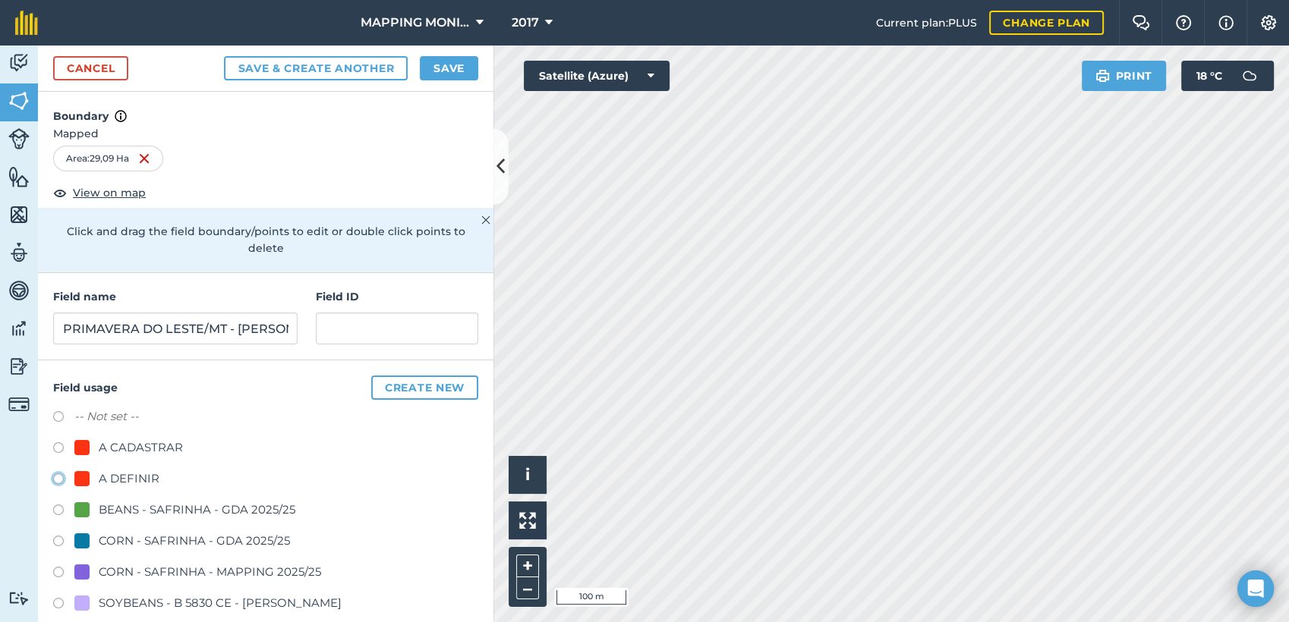
radio input "true"
click at [432, 76] on button "Save" at bounding box center [449, 68] width 58 height 24
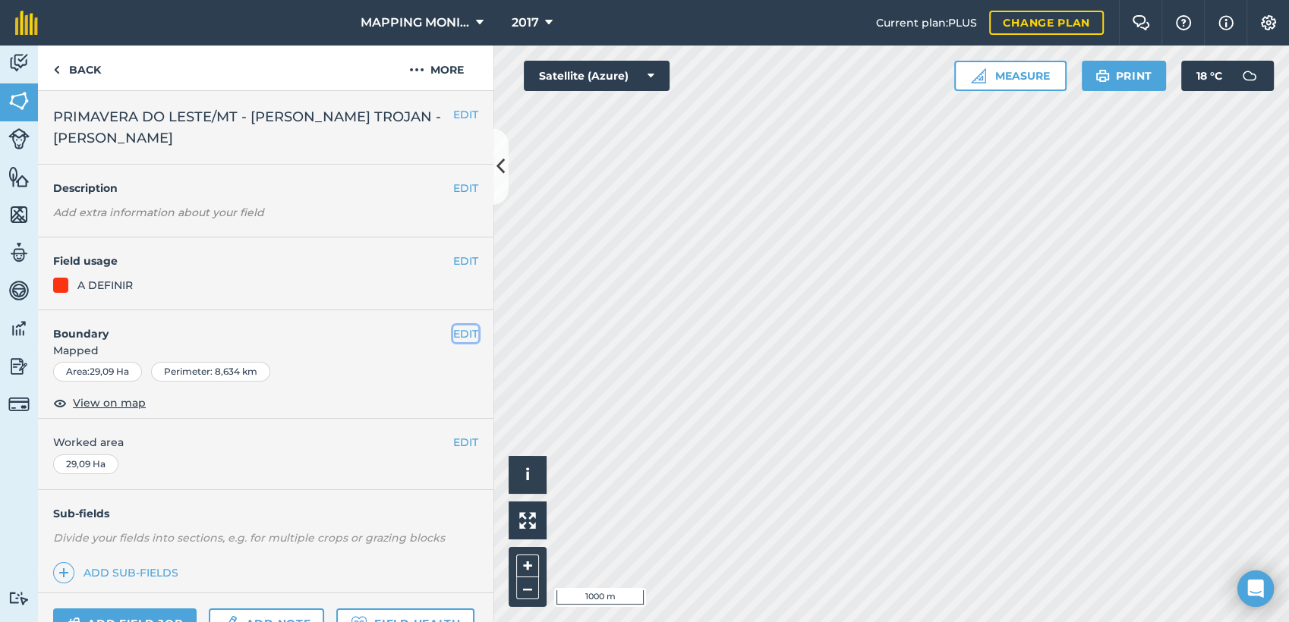
click at [453, 332] on button "EDIT" at bounding box center [465, 334] width 25 height 17
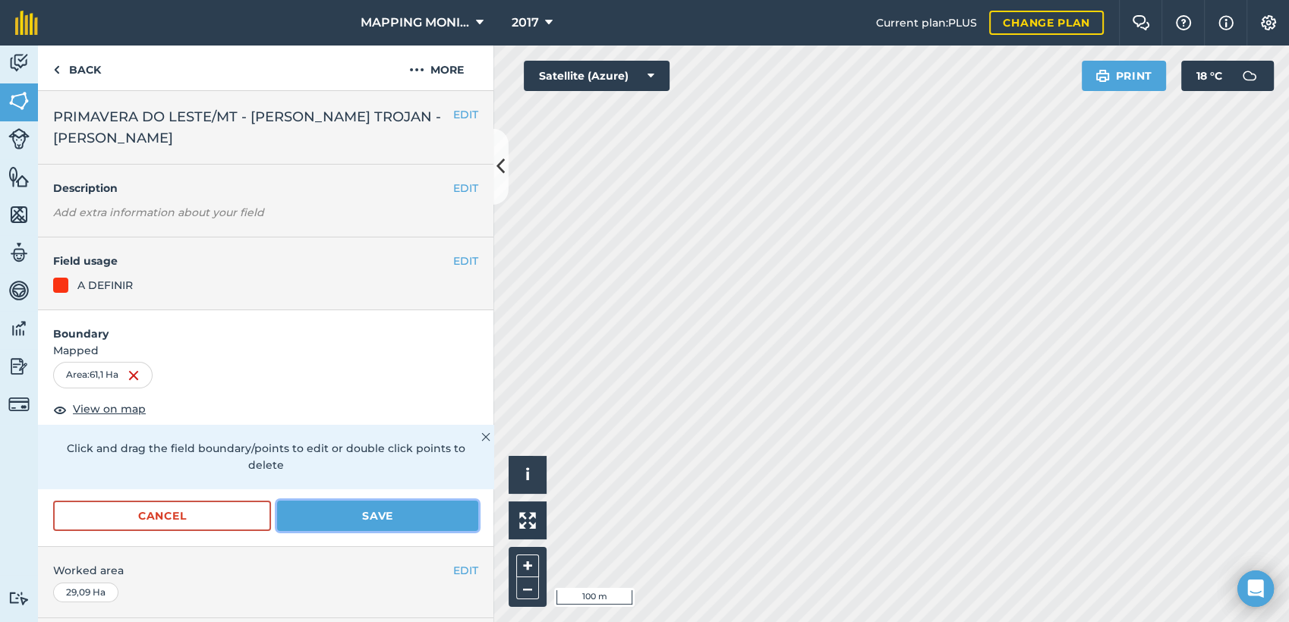
click at [377, 515] on button "Save" at bounding box center [377, 516] width 201 height 30
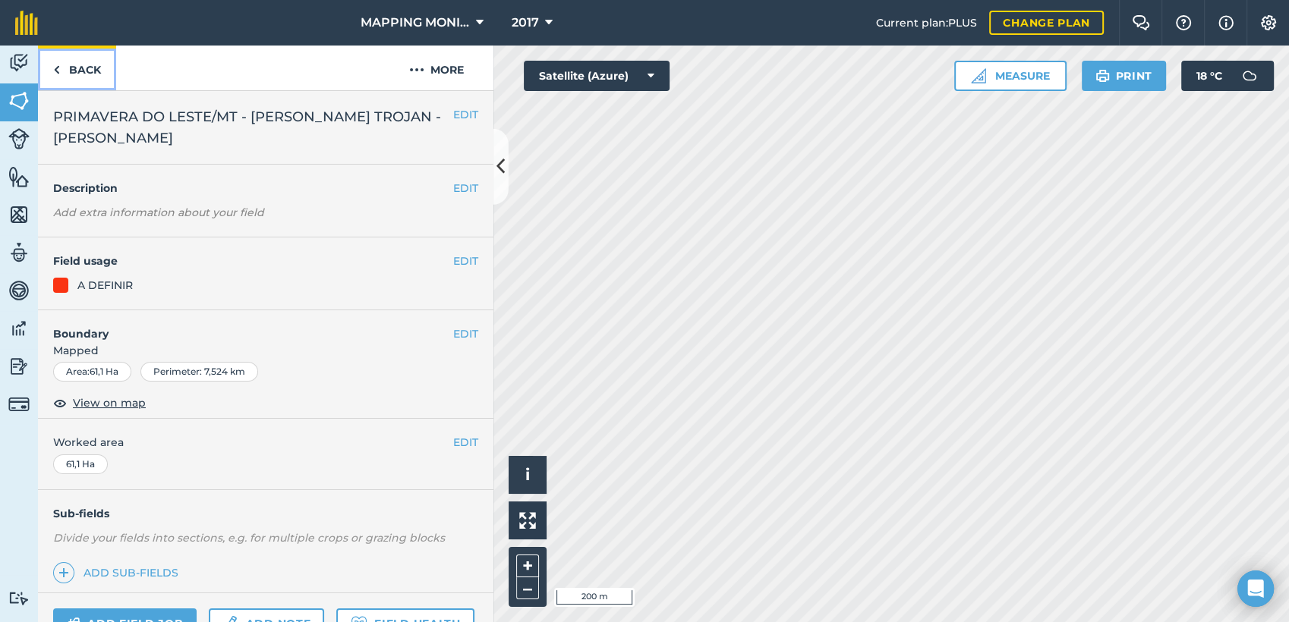
click at [93, 69] on link "Back" at bounding box center [77, 68] width 78 height 45
click at [90, 69] on link "Back" at bounding box center [77, 68] width 78 height 45
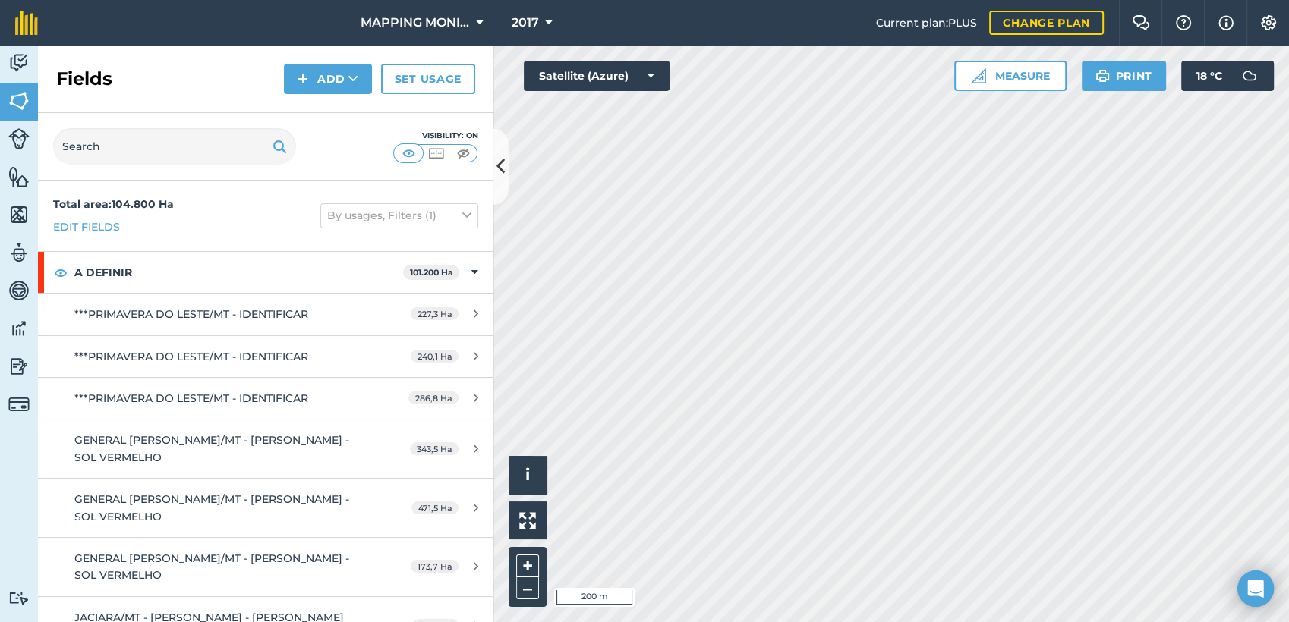
drag, startPoint x: 90, startPoint y: 69, endPoint x: 57, endPoint y: 82, distance: 35.1
click at [57, 81] on h2 "Fields" at bounding box center [84, 79] width 56 height 24
